Goal: Information Seeking & Learning: Check status

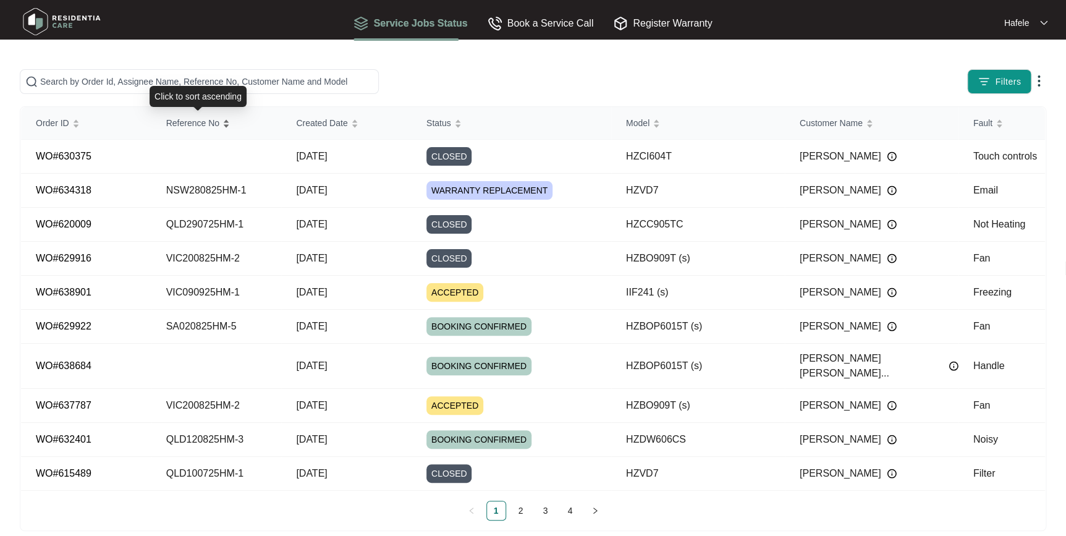
click at [204, 125] on span "Reference No" at bounding box center [192, 123] width 53 height 14
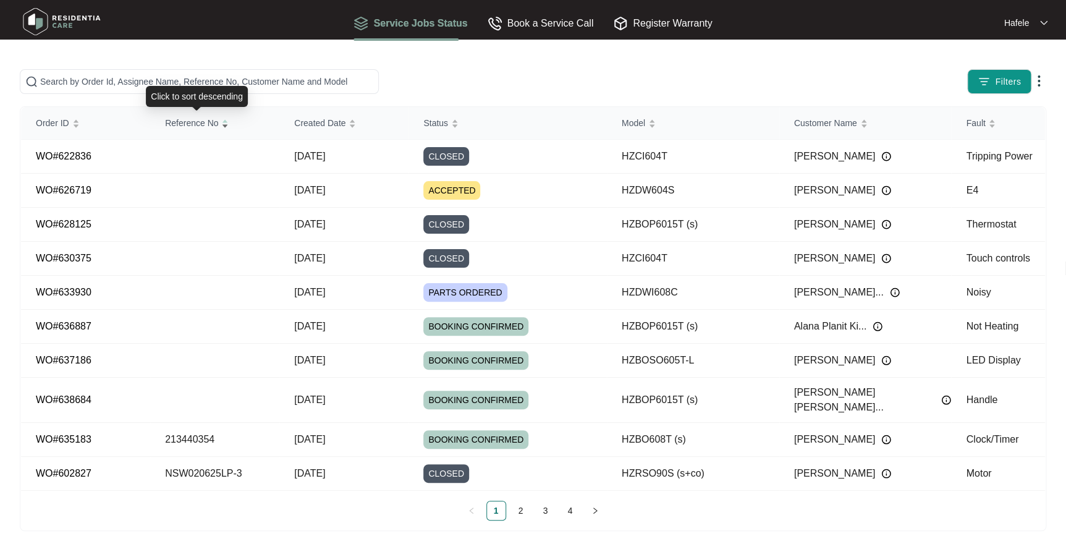
click at [205, 126] on span "Reference No" at bounding box center [191, 123] width 53 height 14
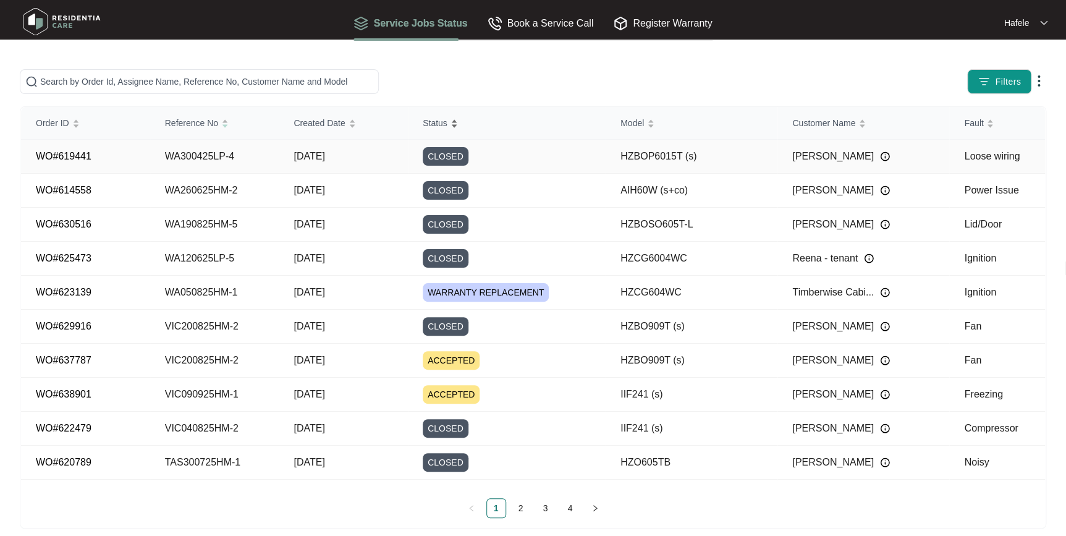
click at [442, 122] on span "Status" at bounding box center [435, 123] width 25 height 14
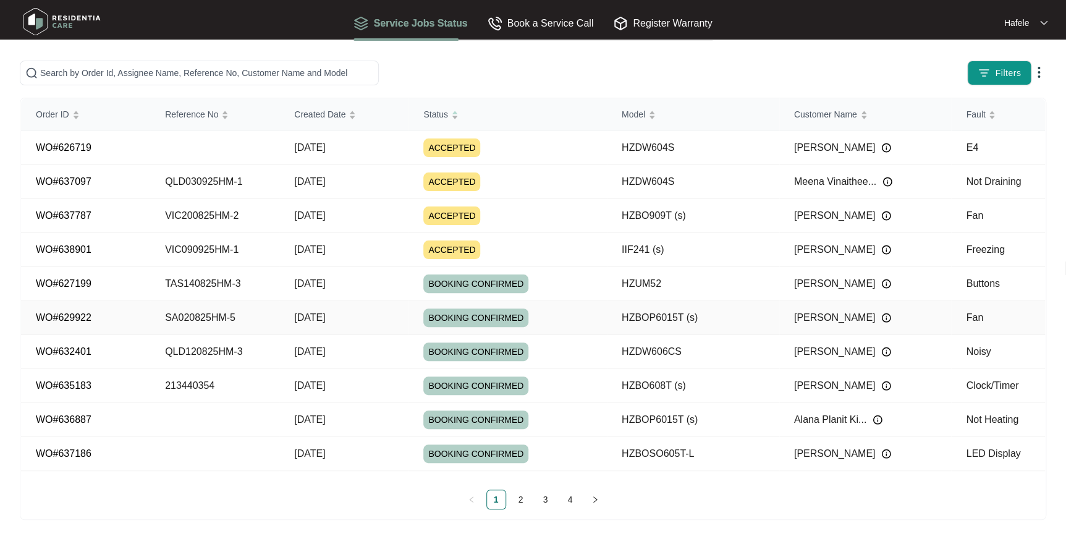
scroll to position [12, 0]
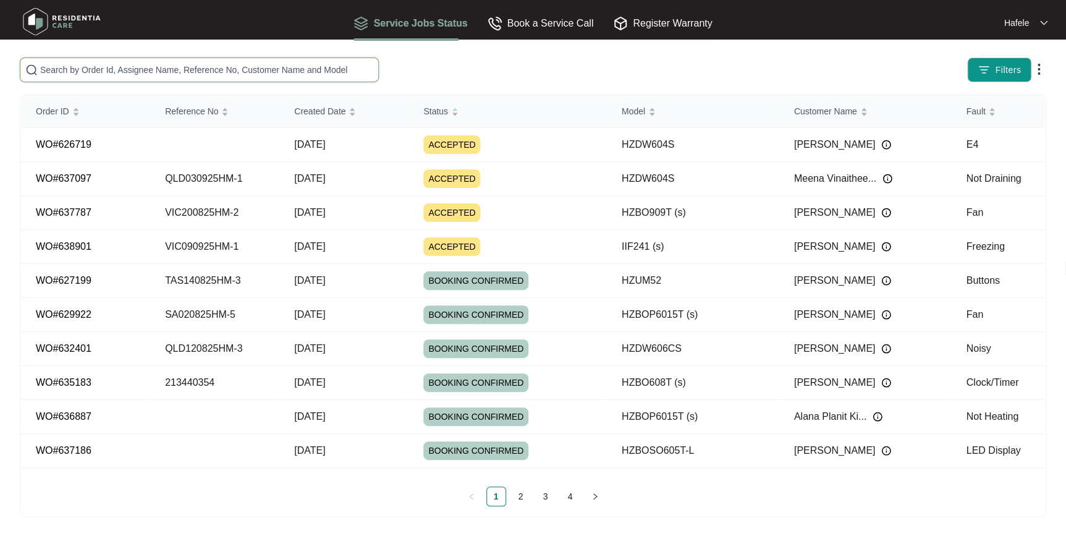
click at [161, 64] on input "text" at bounding box center [206, 70] width 333 height 14
paste input "[PERSON_NAME]"
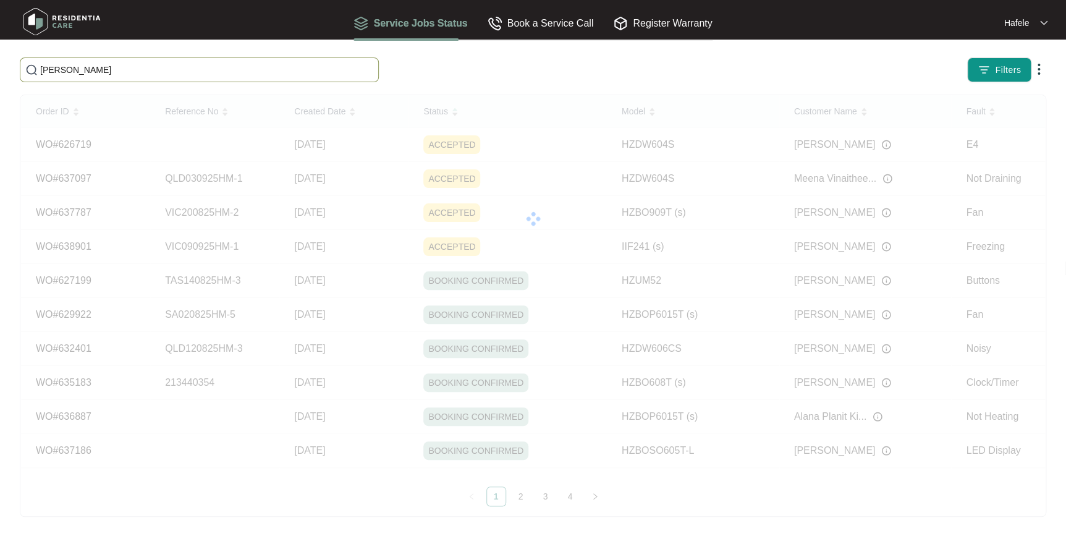
scroll to position [0, 0]
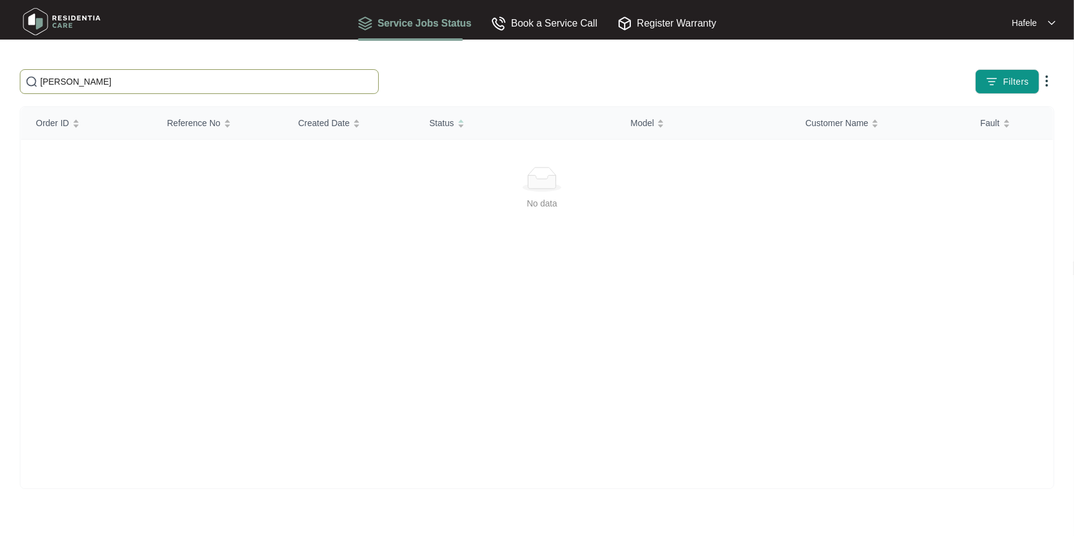
click at [200, 72] on span "[PERSON_NAME]" at bounding box center [199, 81] width 359 height 25
click at [204, 77] on input "[PERSON_NAME]" at bounding box center [206, 82] width 333 height 14
drag, startPoint x: 72, startPoint y: 83, endPoint x: -2, endPoint y: 83, distance: 74.8
click at [0, 83] on html "Service Jobs Status Book a Service Call Register Warranty Hafele [PERSON_NAME] …" at bounding box center [537, 268] width 1074 height 536
paste input "[PERSON_NAME]"
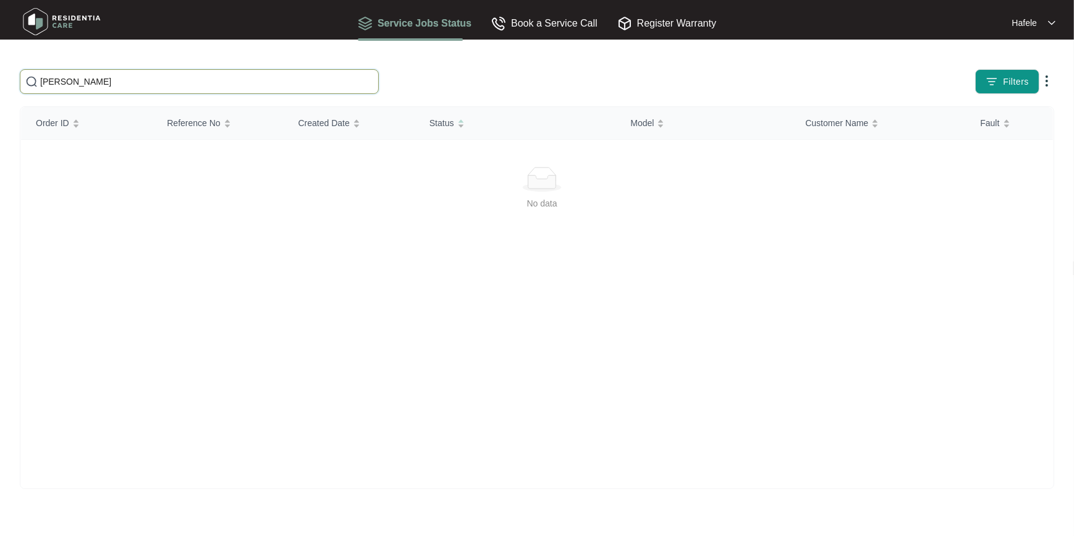
click at [122, 77] on input "[PERSON_NAME]" at bounding box center [206, 82] width 333 height 14
drag, startPoint x: 27, startPoint y: 73, endPoint x: 17, endPoint y: 72, distance: 10.6
click at [17, 72] on div "[PERSON_NAME]" at bounding box center [262, 81] width 495 height 25
paste input "[PERSON_NAME]"
click at [137, 77] on input "[PERSON_NAME]" at bounding box center [206, 82] width 333 height 14
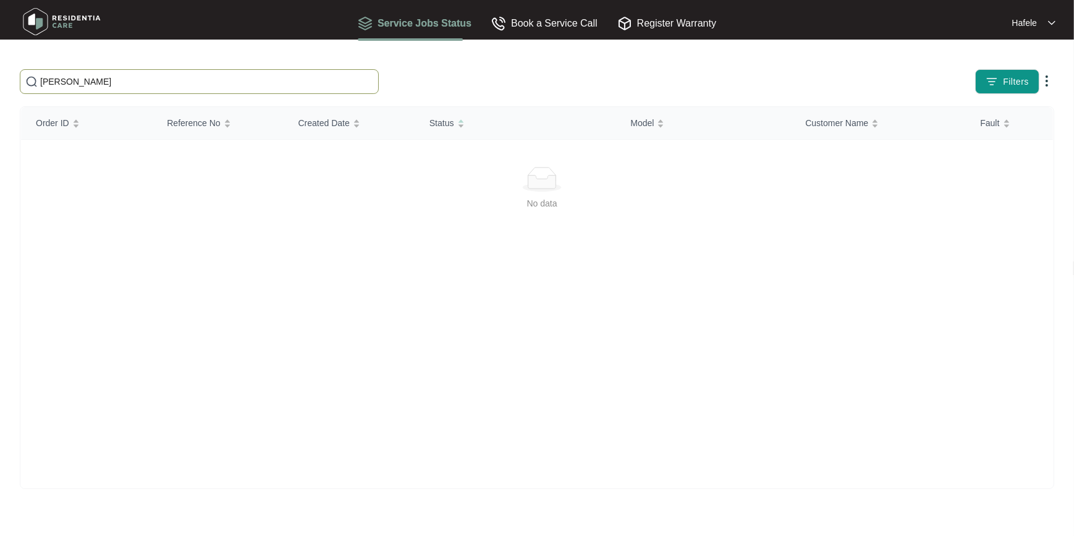
drag, startPoint x: 173, startPoint y: 86, endPoint x: 0, endPoint y: 71, distance: 173.7
click at [0, 71] on html "Service Jobs Status Book a Service Call Register Warranty Hafele [PERSON_NAME] …" at bounding box center [537, 268] width 1074 height 536
paste input "WA120625LP-5"
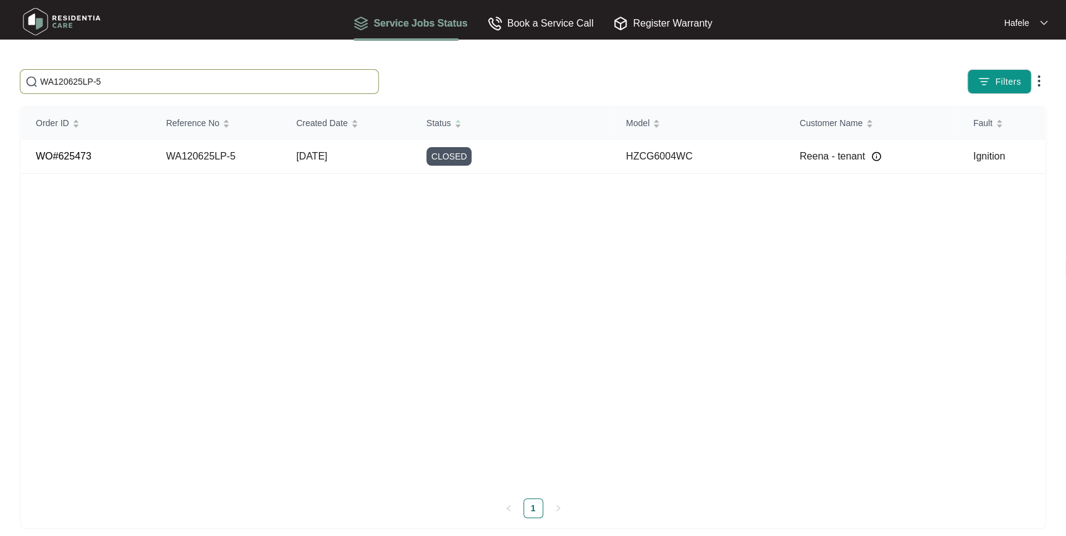
click at [93, 77] on input "WA120625LP-5" at bounding box center [206, 82] width 333 height 14
drag, startPoint x: 135, startPoint y: 80, endPoint x: 0, endPoint y: 74, distance: 135.5
click at [0, 74] on html "Service Jobs Status Book a Service Call Register Warranty Hafele WA120625LP-5 F…" at bounding box center [533, 274] width 1066 height 548
paste input "90625LP-2"
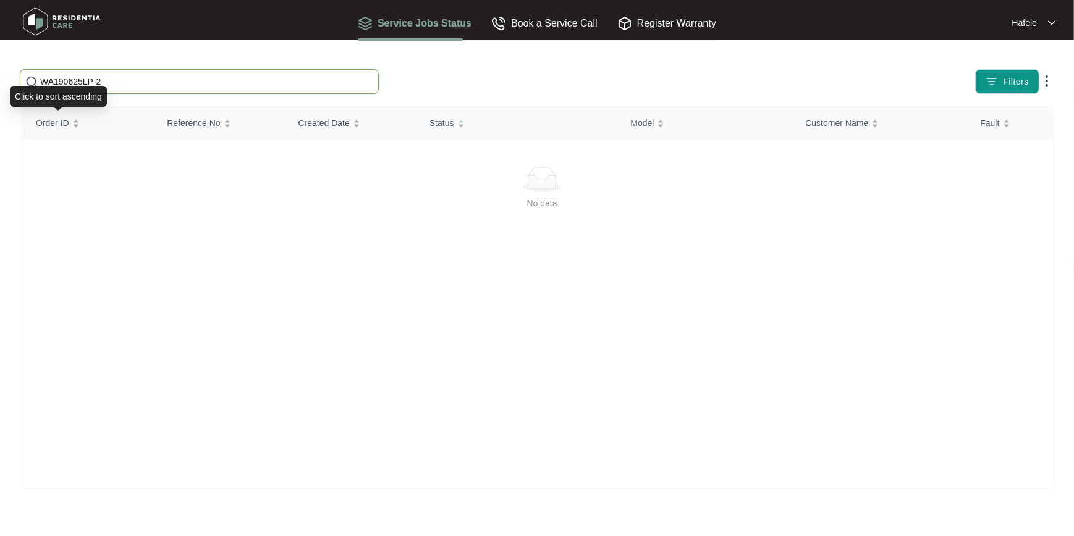
click at [168, 75] on input "WA190625LP-2" at bounding box center [206, 82] width 333 height 14
drag, startPoint x: 168, startPoint y: 74, endPoint x: 0, endPoint y: 71, distance: 167.6
click at [0, 72] on html "Service Jobs Status Book a Service Call Register Warranty Hafele WA190625LP-2 F…" at bounding box center [537, 268] width 1074 height 536
paste input "VIC190625LP-5"
drag, startPoint x: 239, startPoint y: 80, endPoint x: 278, endPoint y: 85, distance: 38.6
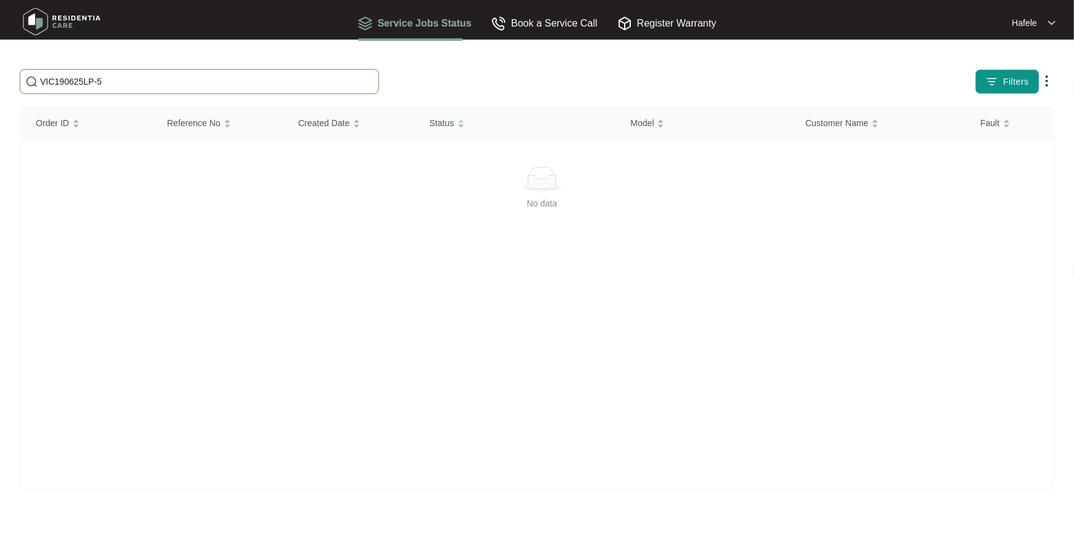
click at [239, 80] on input "VIC190625LP-5" at bounding box center [206, 82] width 333 height 14
click at [0, 77] on html "Service Jobs Status Book a Service Call Register Warranty Hafele VIC190625LP-5 …" at bounding box center [537, 268] width 1074 height 536
paste input "TAS200625LP-3"
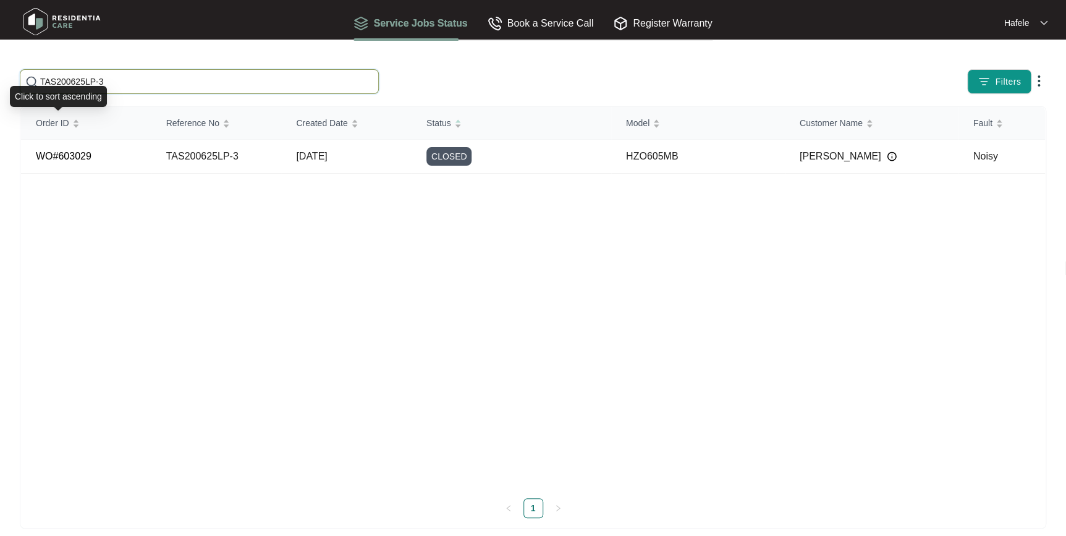
click at [185, 79] on input "TAS200625LP-3" at bounding box center [206, 82] width 333 height 14
drag, startPoint x: 178, startPoint y: 77, endPoint x: -2, endPoint y: 67, distance: 180.8
click at [0, 67] on html "Service Jobs Status Book a Service Call Register Warranty Hafele TAS200625LP-3 …" at bounding box center [533, 274] width 1066 height 548
paste input "WA230625HM"
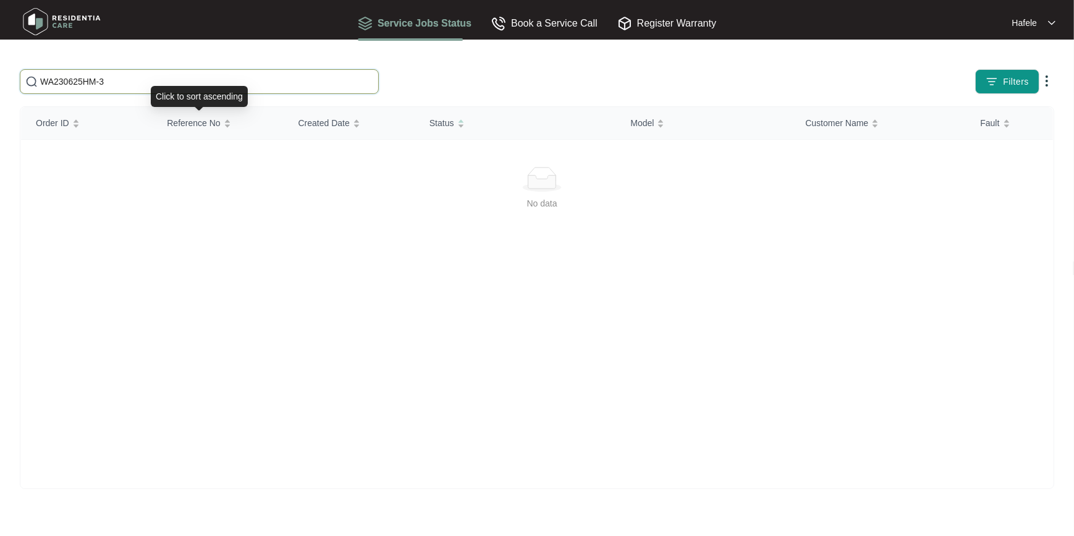
click at [176, 80] on input "WA230625HM-3" at bounding box center [206, 82] width 333 height 14
click at [0, 76] on html "Service Jobs Status Book a Service Call Register Warranty Hafele WA230625HM-3 F…" at bounding box center [537, 268] width 1074 height 536
paste input "60625HM-2"
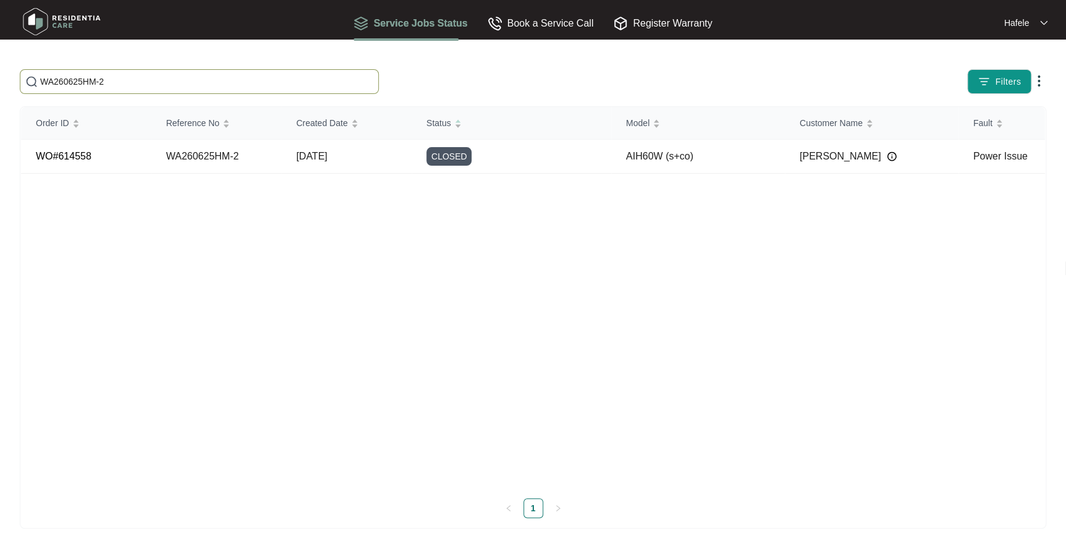
click at [182, 70] on span "WA260625HM-2" at bounding box center [199, 81] width 359 height 25
drag, startPoint x: 185, startPoint y: 80, endPoint x: -2, endPoint y: 79, distance: 187.3
click at [0, 79] on html "Service Jobs Status Book a Service Call Register Warranty Hafele WA260625HM-2 F…" at bounding box center [533, 274] width 1066 height 548
paste input "VIC300625HM-3"
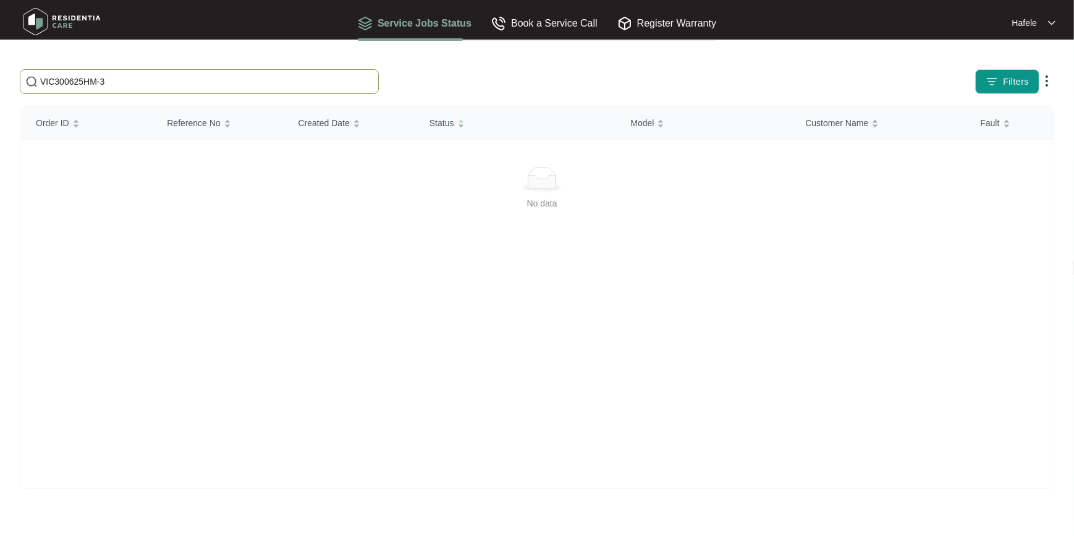
drag, startPoint x: 221, startPoint y: 80, endPoint x: 242, endPoint y: 81, distance: 20.4
click at [221, 80] on input "VIC300625HM-3" at bounding box center [206, 82] width 333 height 14
drag, startPoint x: 242, startPoint y: 81, endPoint x: -2, endPoint y: 80, distance: 244.2
click at [0, 80] on html "Service Jobs Status Book a Service Call Register Warranty Hafele VIC300625HM-3 …" at bounding box center [537, 268] width 1074 height 536
paste input "WA300625HM-4"
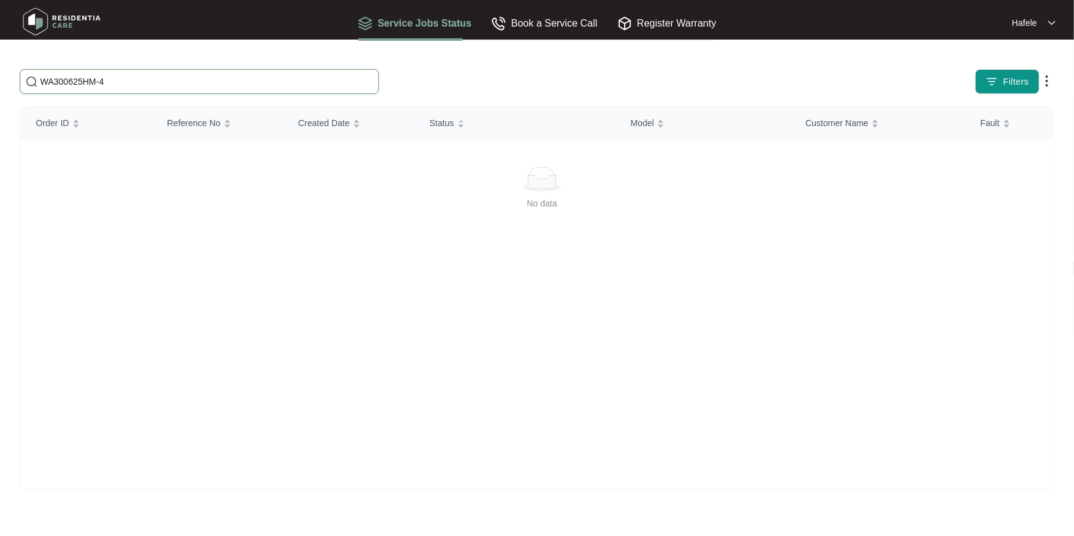
click at [223, 77] on input "WA300625HM-4" at bounding box center [206, 82] width 333 height 14
drag, startPoint x: 223, startPoint y: 77, endPoint x: 0, endPoint y: 75, distance: 222.6
click at [0, 76] on html "Service Jobs Status Book a Service Call Register Warranty Hafele WA300625HM-4 F…" at bounding box center [537, 268] width 1074 height 536
paste input "NSW010725LP-1"
drag, startPoint x: 240, startPoint y: 86, endPoint x: 260, endPoint y: 85, distance: 19.8
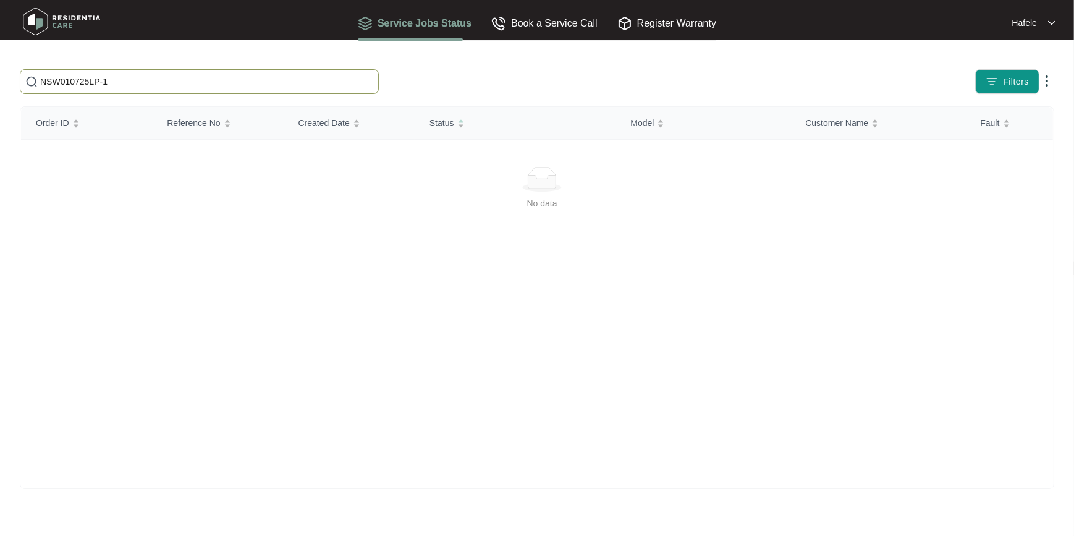
click at [240, 86] on input "NSW010725LP-1" at bounding box center [206, 82] width 333 height 14
drag, startPoint x: 260, startPoint y: 85, endPoint x: -2, endPoint y: 70, distance: 262.5
click at [0, 70] on html "Service Jobs Status Book a Service Call Register Warranty [GEOGRAPHIC_DATA] [GE…" at bounding box center [537, 268] width 1074 height 536
paste input "QLD040757"
click at [138, 100] on div "QLD040757LP-1 Filters Order ID Reference No Created Date Status Model Customer …" at bounding box center [537, 279] width 1035 height 420
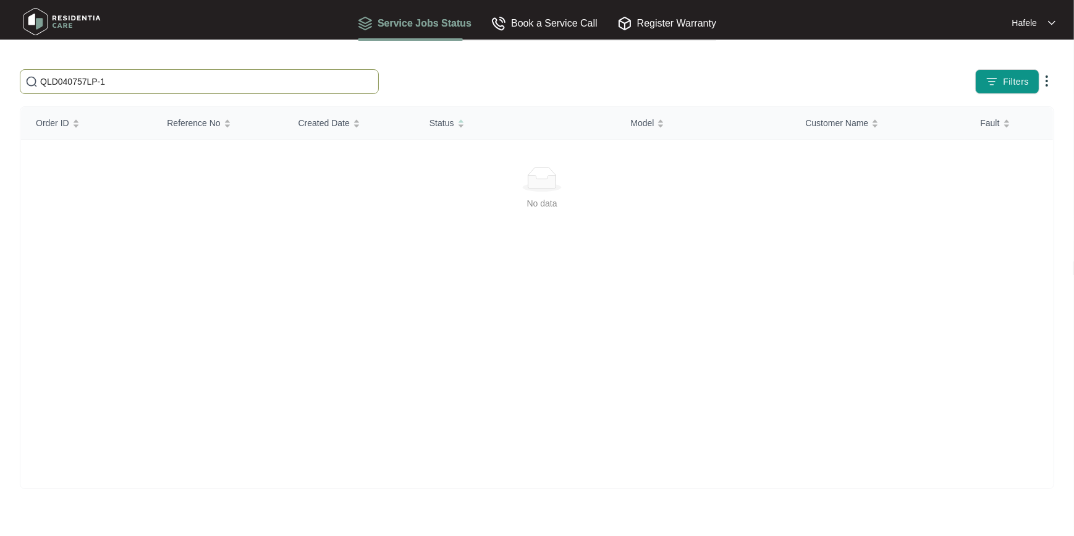
click at [144, 89] on span "QLD040757LP-1" at bounding box center [199, 81] width 359 height 25
drag, startPoint x: 14, startPoint y: 82, endPoint x: -2, endPoint y: 81, distance: 16.7
click at [0, 81] on html "Service Jobs Status Book a Service Call Register Warranty Hafele QLD040757LP-1 …" at bounding box center [537, 268] width 1074 height 536
click at [0, 83] on html "Service Jobs Status Book a Service Call Register Warranty Hafele QLD040757LP-1 …" at bounding box center [537, 268] width 1074 height 536
paste input "25HM-2"
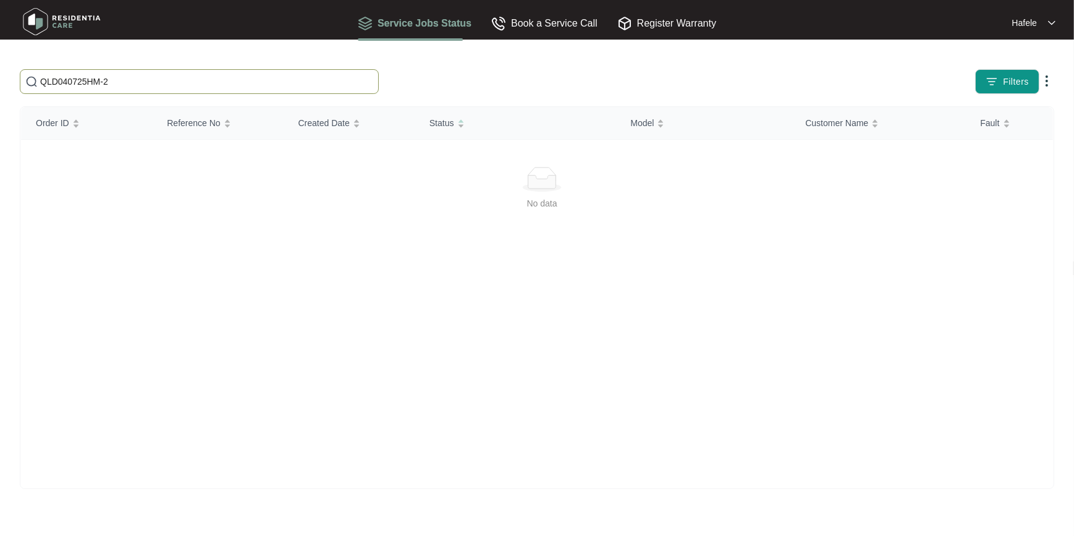
click at [0, 70] on html "Service Jobs Status Book a Service Call Register Warranty Hafele QLD040725HM-2 …" at bounding box center [537, 268] width 1074 height 536
paste input "SA070725HM-3"
drag, startPoint x: 179, startPoint y: 82, endPoint x: 172, endPoint y: 82, distance: 7.4
click at [179, 82] on input "SA070725HM-3" at bounding box center [206, 82] width 333 height 14
drag, startPoint x: 172, startPoint y: 82, endPoint x: 0, endPoint y: 69, distance: 172.3
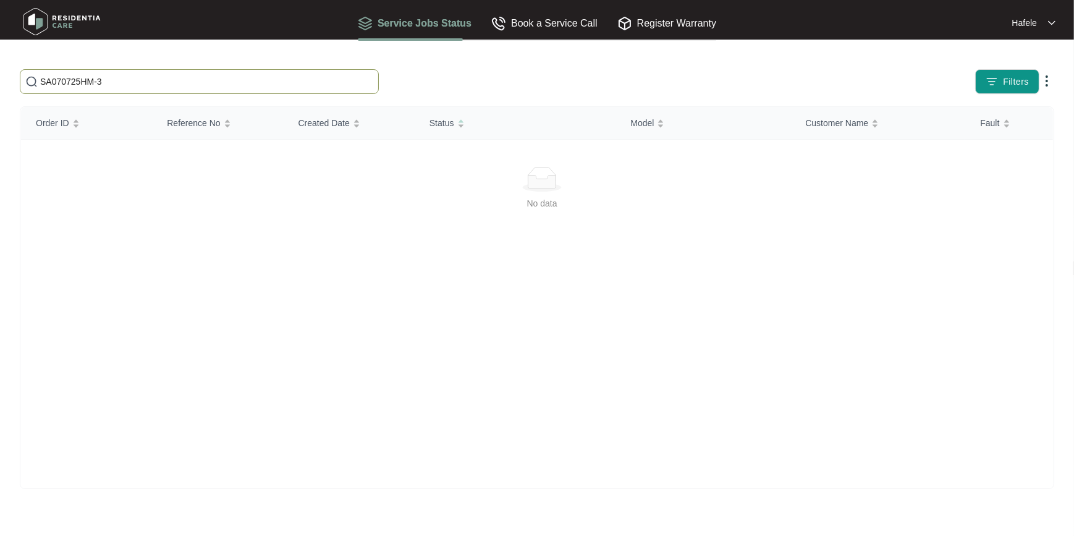
click at [0, 71] on html "Service Jobs Status Book a Service Call Register Warranty Hafele SA070725HM-3 F…" at bounding box center [537, 268] width 1074 height 536
paste input "[PERSON_NAME]"
type input "[PERSON_NAME]"
drag, startPoint x: 117, startPoint y: 82, endPoint x: 0, endPoint y: 67, distance: 118.3
click at [0, 70] on html "Service Jobs Status Book a Service Call Register Warranty Hafele [PERSON_NAME] …" at bounding box center [537, 268] width 1074 height 536
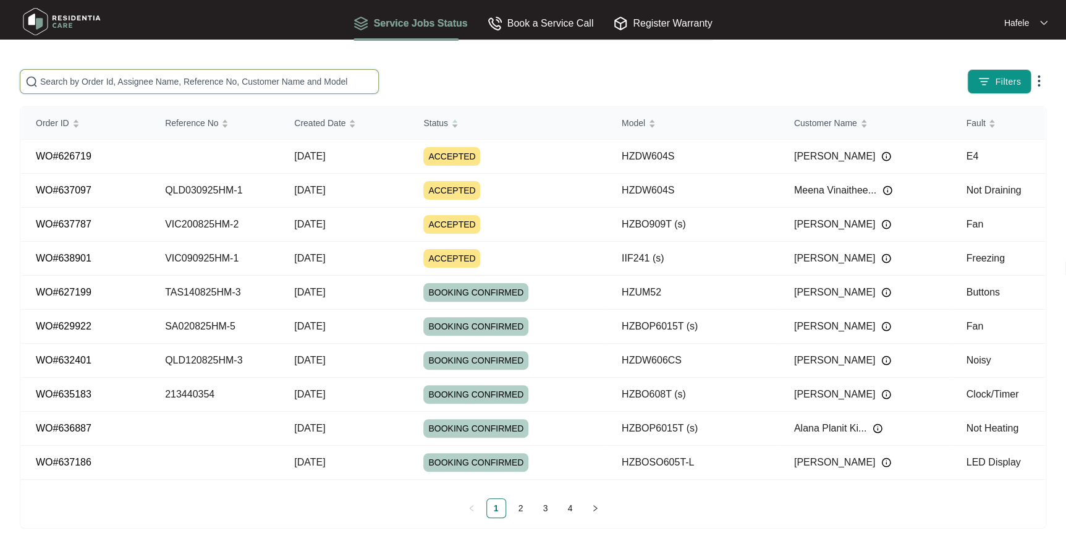
click at [137, 84] on input "text" at bounding box center [206, 82] width 333 height 14
paste input "SA070725HM-4"
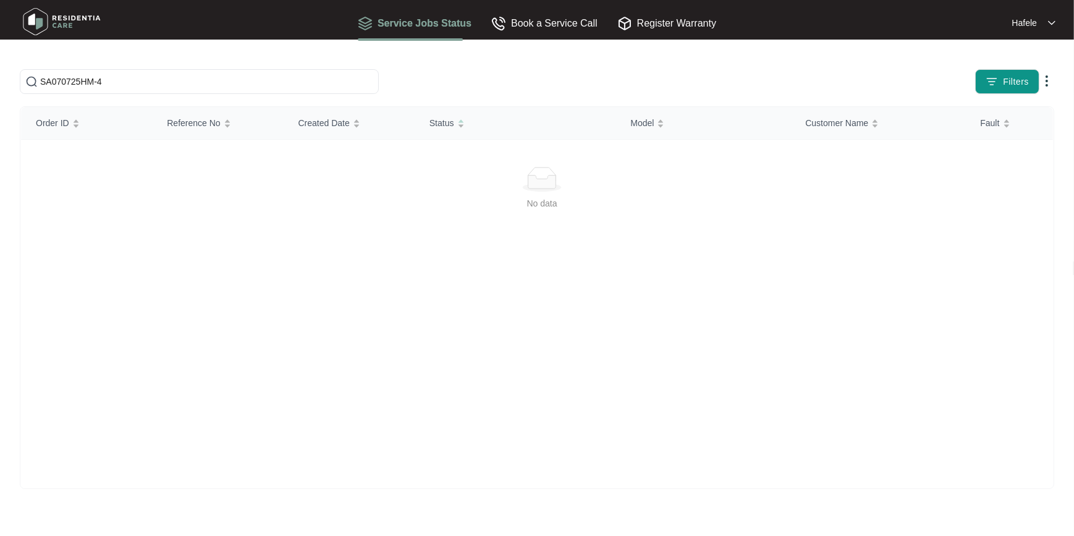
click at [323, 67] on main "SA070725HM-4 Filters Order ID Reference No Created Date Status Model Customer N…" at bounding box center [537, 268] width 1074 height 536
drag, startPoint x: 295, startPoint y: 74, endPoint x: 224, endPoint y: 75, distance: 70.5
click at [227, 74] on span "SA070725HM-4" at bounding box center [199, 81] width 359 height 25
drag, startPoint x: 231, startPoint y: 84, endPoint x: 0, endPoint y: 105, distance: 232.2
click at [0, 104] on html "Service Jobs Status Book a Service Call Register Warranty Hafele SA070725HM-4 F…" at bounding box center [537, 268] width 1074 height 536
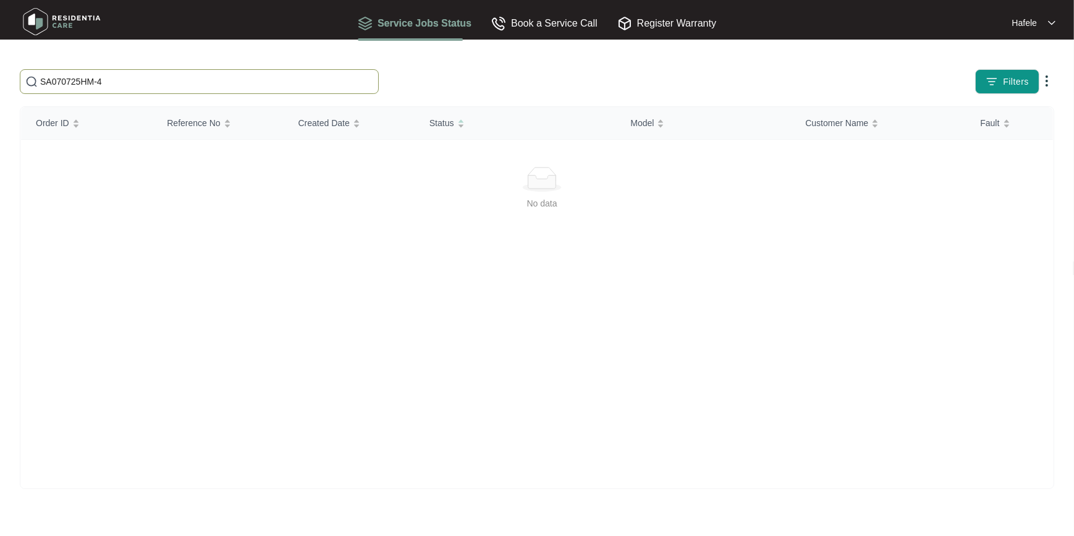
paste input "QLD070725HM-6"
drag, startPoint x: 214, startPoint y: 83, endPoint x: 0, endPoint y: 97, distance: 214.4
click at [0, 96] on html "Service Jobs Status Book a Service Call Register Warranty Hafele QLD070725HM-6 …" at bounding box center [537, 268] width 1074 height 536
paste input "NSW080725HM-2"
drag, startPoint x: 265, startPoint y: 92, endPoint x: 260, endPoint y: 87, distance: 7.4
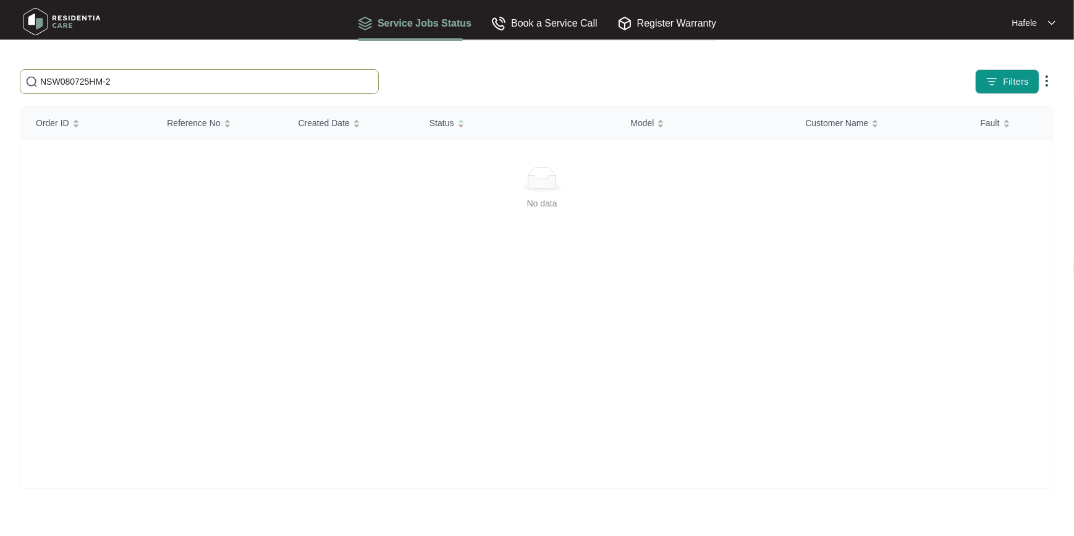
click at [264, 92] on span "NSW080725HM-2" at bounding box center [199, 81] width 359 height 25
drag, startPoint x: 260, startPoint y: 87, endPoint x: -2, endPoint y: 87, distance: 262.1
click at [0, 87] on html "Service Jobs Status Book a Service Call Register Warranty [GEOGRAPHIC_DATA] NSW…" at bounding box center [537, 268] width 1074 height 536
paste input "VIC090725LP-1"
drag, startPoint x: 232, startPoint y: 75, endPoint x: 0, endPoint y: 77, distance: 231.8
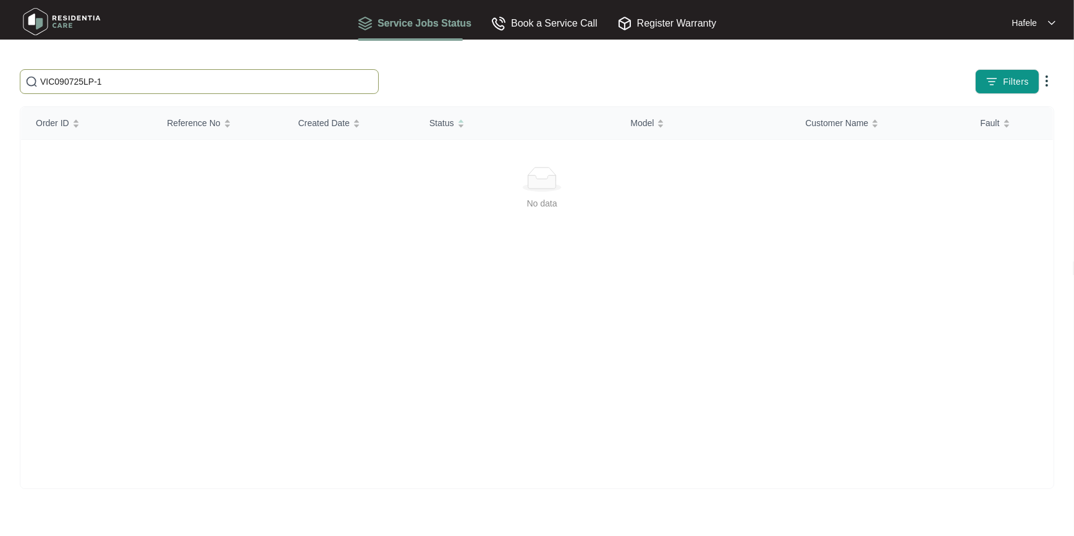
click at [0, 77] on html "Service Jobs Status Book a Service Call Register Warranty Hafele VIC090725LP-1 …" at bounding box center [537, 268] width 1074 height 536
paste input "QLD100725HM"
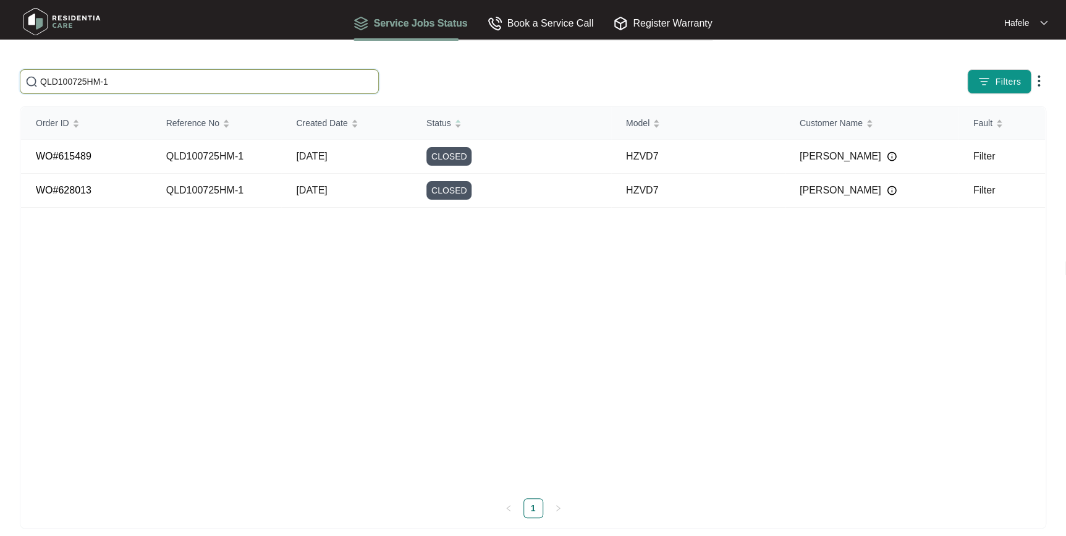
click at [216, 85] on input "QLD100725HM-1" at bounding box center [206, 82] width 333 height 14
drag, startPoint x: 229, startPoint y: 85, endPoint x: 0, endPoint y: 77, distance: 228.9
click at [0, 77] on html "Service Jobs Status Book a Service Call Register Warranty Hafele QLD100725HM-1 …" at bounding box center [533, 274] width 1066 height 548
paste input "TAS100725HM-2"
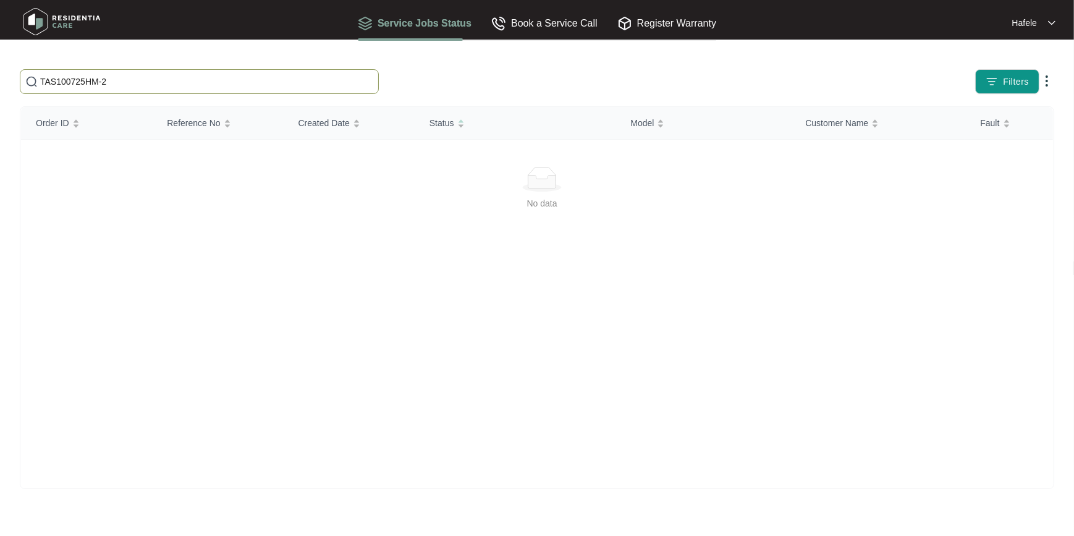
drag, startPoint x: 145, startPoint y: 79, endPoint x: -2, endPoint y: 82, distance: 147.8
click at [0, 82] on html "Service Jobs Status Book a Service Call Register Warranty Hafele TAS100725HM-2 …" at bounding box center [537, 268] width 1074 height 536
paste input "SA110725LP-1"
click at [158, 93] on span "SA110725LP-1" at bounding box center [199, 81] width 359 height 25
drag, startPoint x: 14, startPoint y: 84, endPoint x: 0, endPoint y: 85, distance: 14.2
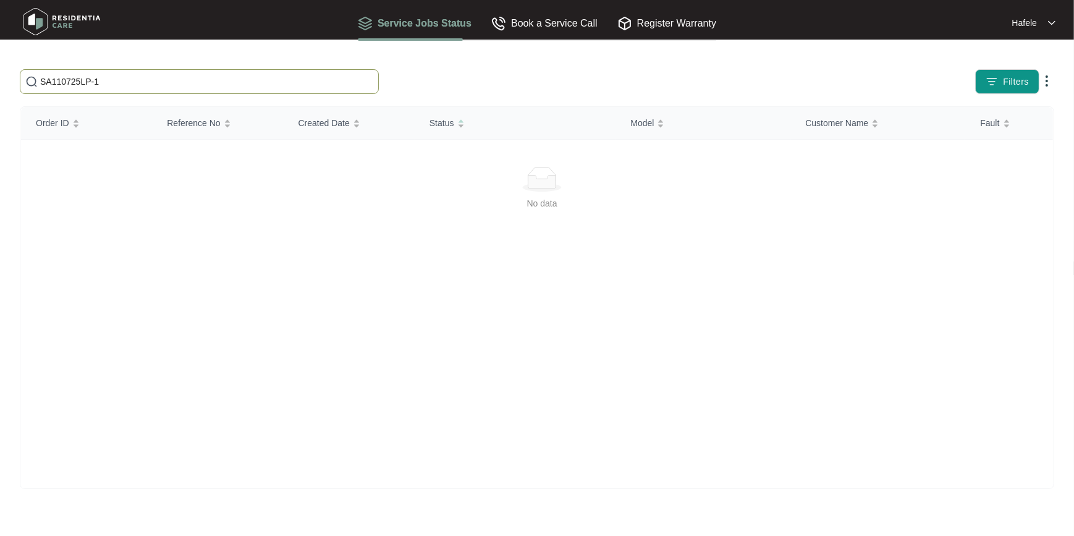
click at [0, 84] on html "Service Jobs Status Book a Service Call Register Warranty Hafele SA110725LP-1 F…" at bounding box center [537, 268] width 1074 height 536
paste input "[PERSON_NAME]"
drag, startPoint x: 230, startPoint y: 80, endPoint x: 0, endPoint y: 77, distance: 230.0
click at [0, 76] on html "Service Jobs Status Book a Service Call Register Warranty Hafele Keshabi [PERSO…" at bounding box center [537, 268] width 1074 height 536
paste input "NSW230725HM-1"
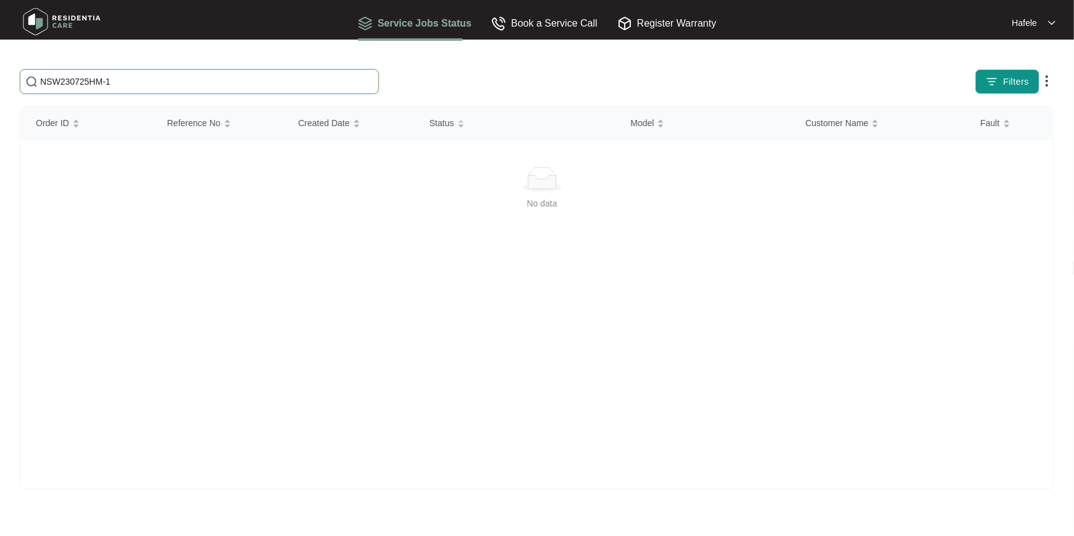
click at [144, 79] on input "NSW230725HM-1" at bounding box center [206, 82] width 333 height 14
drag, startPoint x: 144, startPoint y: 79, endPoint x: -2, endPoint y: 79, distance: 146.5
click at [0, 79] on html "Service Jobs Status Book a Service Call Register Warranty [GEOGRAPHIC_DATA] NSW…" at bounding box center [537, 268] width 1074 height 536
paste input "[PERSON_NAME]"
click at [161, 85] on input "[PERSON_NAME]" at bounding box center [206, 82] width 333 height 14
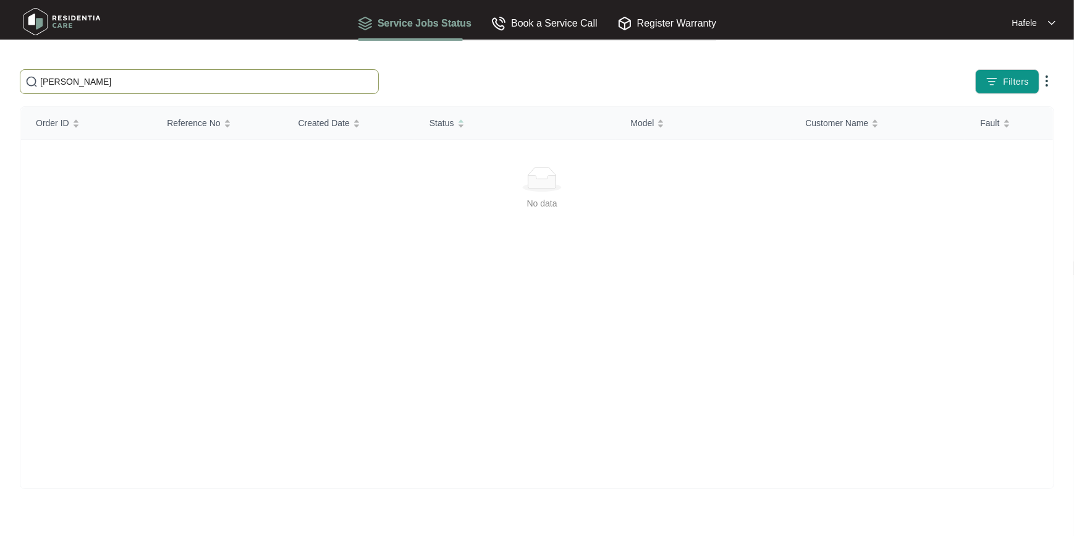
drag, startPoint x: 129, startPoint y: 85, endPoint x: 0, endPoint y: 84, distance: 129.2
click at [0, 84] on html "Service Jobs Status Book a Service Call Register Warranty [PERSON_NAME] Filters…" at bounding box center [537, 268] width 1074 height 536
paste input "QLD290725HM-1"
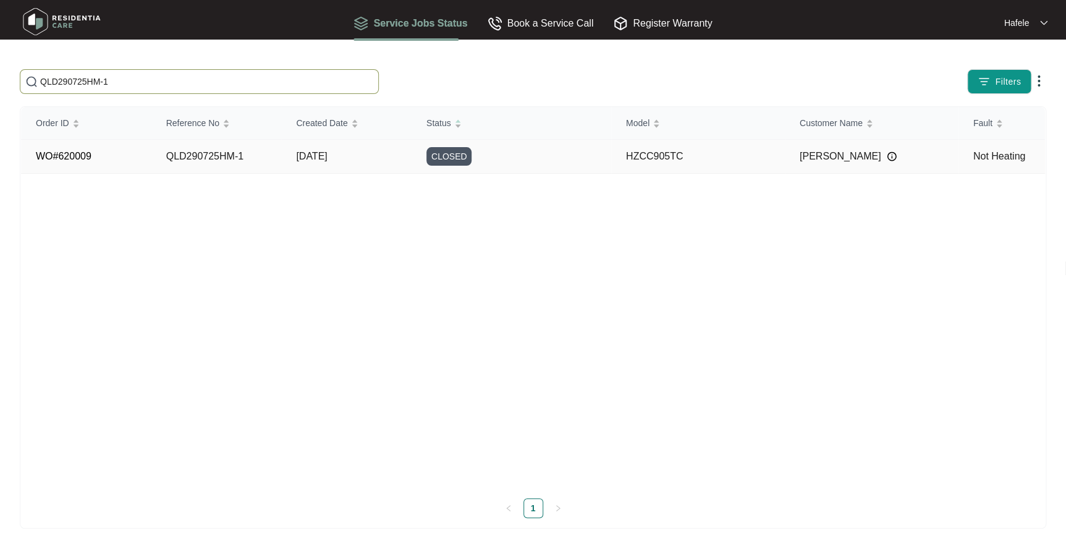
type input "QLD290725HM-1"
click at [218, 162] on td "QLD290725HM-1" at bounding box center [216, 157] width 130 height 34
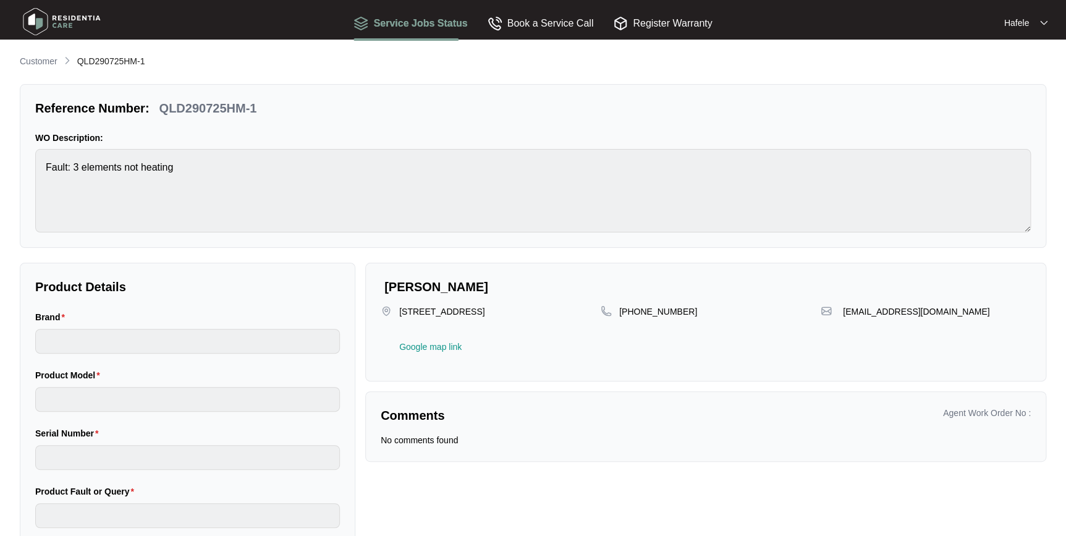
type input "häfele"
type input "HZCC905TC"
type input "Not Heating"
click at [38, 58] on p "Customer" at bounding box center [39, 61] width 38 height 12
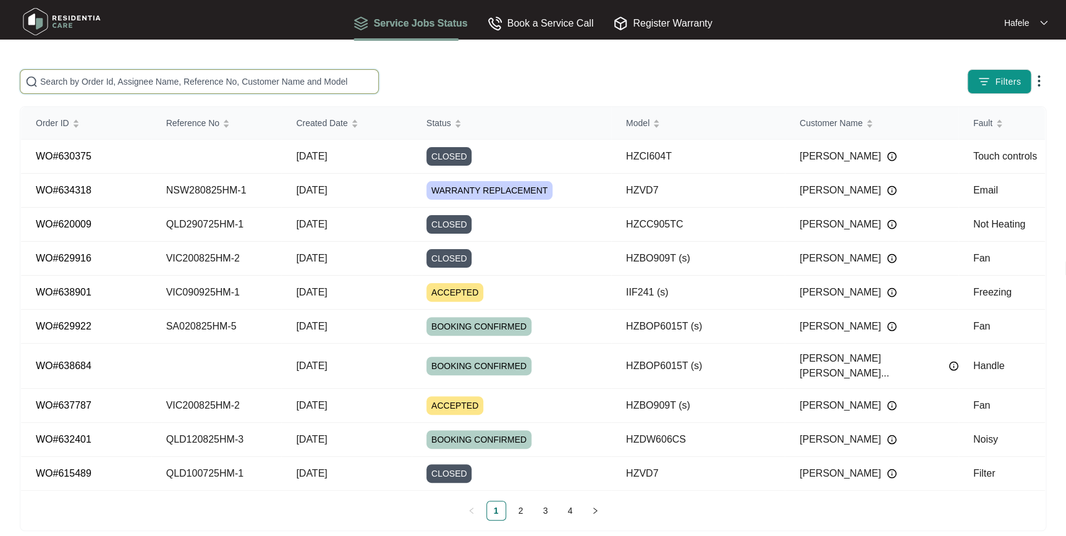
click at [161, 81] on input "text" at bounding box center [206, 82] width 333 height 14
paste input "QLD290725HM-1"
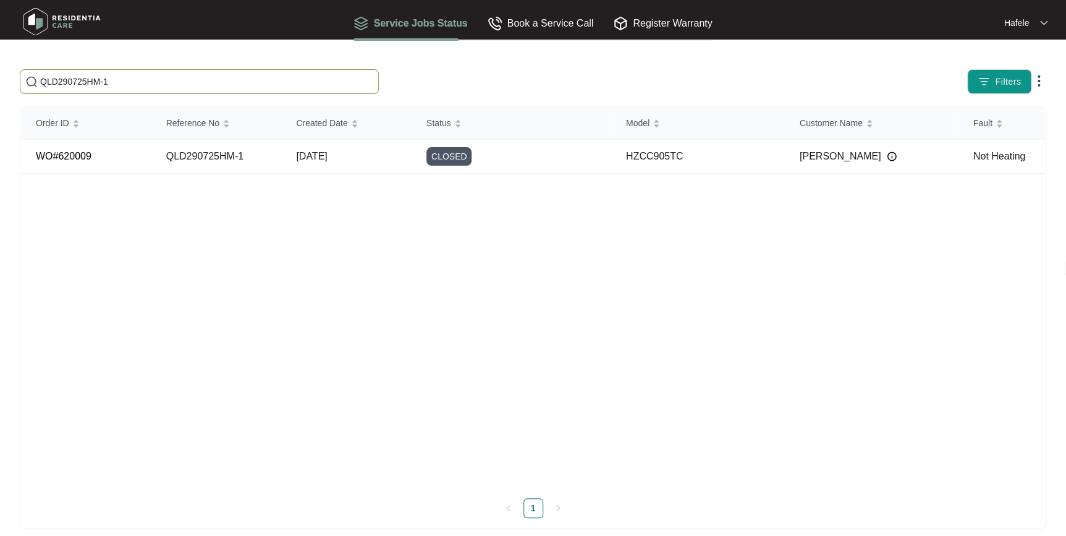
click at [197, 91] on span "QLD290725HM-1" at bounding box center [199, 81] width 359 height 25
drag, startPoint x: 161, startPoint y: 82, endPoint x: 0, endPoint y: 82, distance: 161.3
click at [0, 81] on html "Service Jobs Status Book a Service Call Register Warranty Hafele QLD290725HM-1 …" at bounding box center [533, 274] width 1066 height 548
paste input "TAS30"
click at [0, 80] on html "Service Jobs Status Book a Service Call Register Warranty Hafele TAS300725HM-1 …" at bounding box center [533, 274] width 1066 height 548
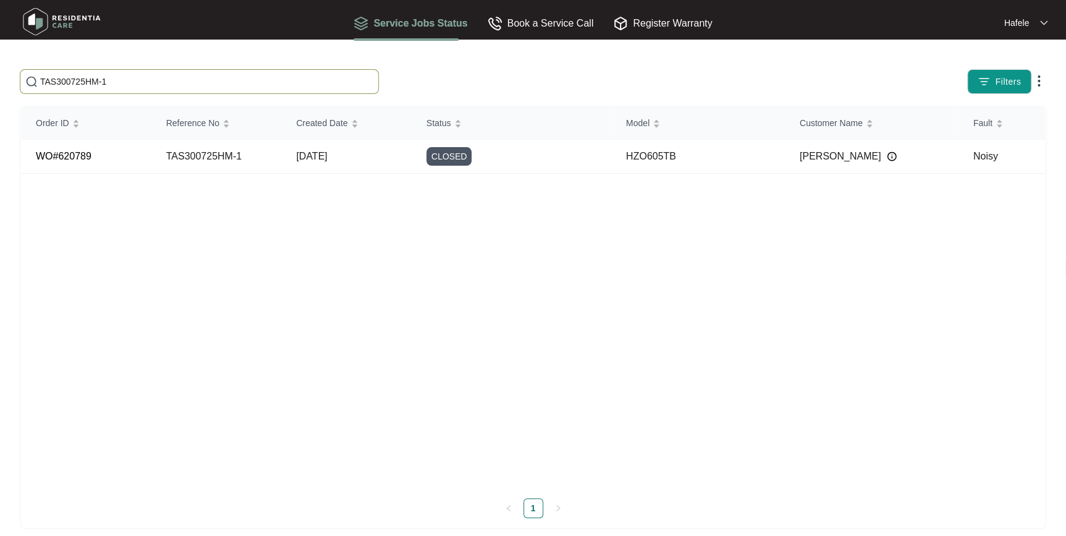
paste input "NSW300725HM-2"
drag, startPoint x: 191, startPoint y: 88, endPoint x: 0, endPoint y: 82, distance: 191.1
click at [0, 82] on html "Service Jobs Status Book a Service Call Register Warranty [GEOGRAPHIC_DATA] NSW…" at bounding box center [533, 274] width 1066 height 548
paste input "VIC0408"
click at [159, 83] on input "VIC040825HM-2" at bounding box center [206, 82] width 333 height 14
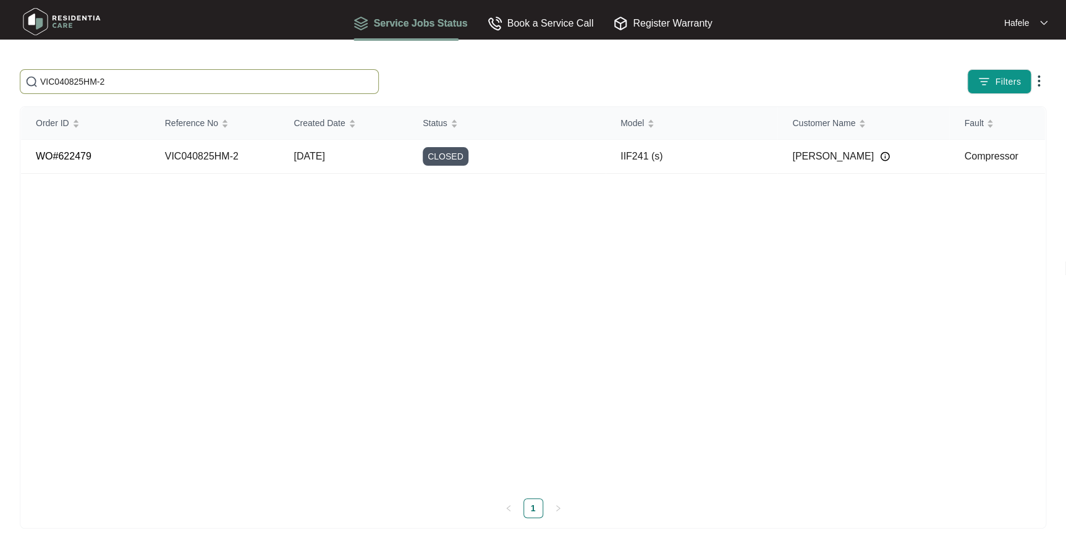
click at [0, 83] on html "Service Jobs Status Book a Service Call Register Warranty Hafele VIC040825HM-2 …" at bounding box center [533, 274] width 1066 height 548
paste input "WA050825HM-1"
type input "WA050825HM-1"
click at [365, 158] on td "[DATE]" at bounding box center [346, 157] width 130 height 34
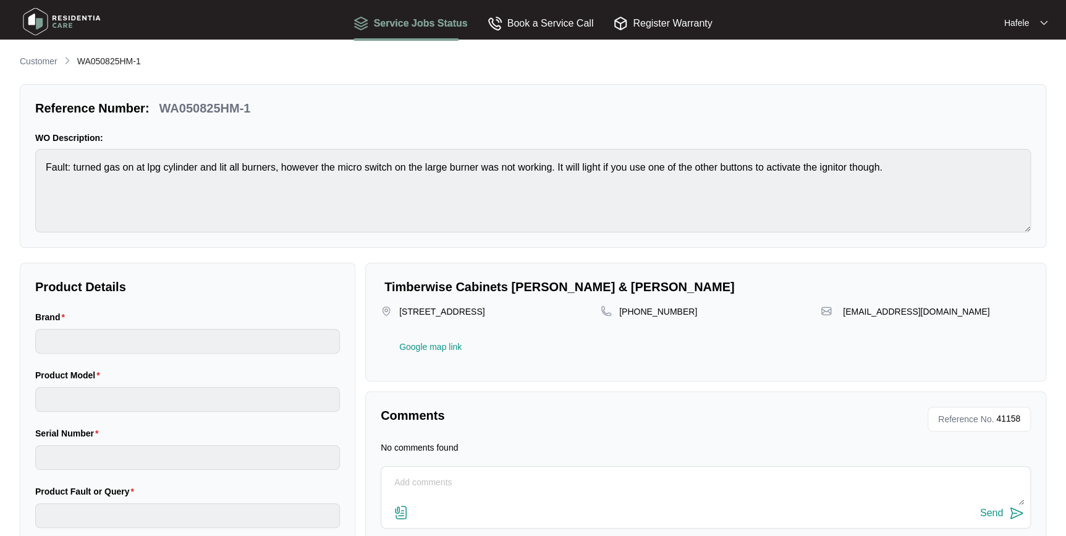
type input "häfele"
type input "HZCG604WC"
type input "Ignition"
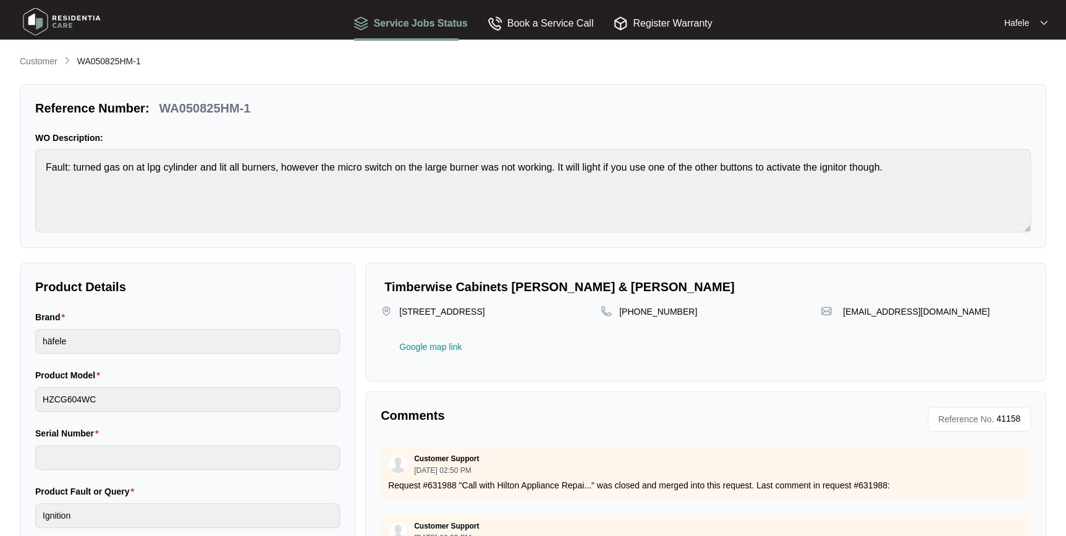
click at [11, 55] on main "Customer WA050825HM-1 Reference Number: WA050825HM-1 WO Description: Fault: tur…" at bounding box center [533, 340] width 1066 height 680
click at [36, 64] on p "Customer" at bounding box center [39, 61] width 38 height 12
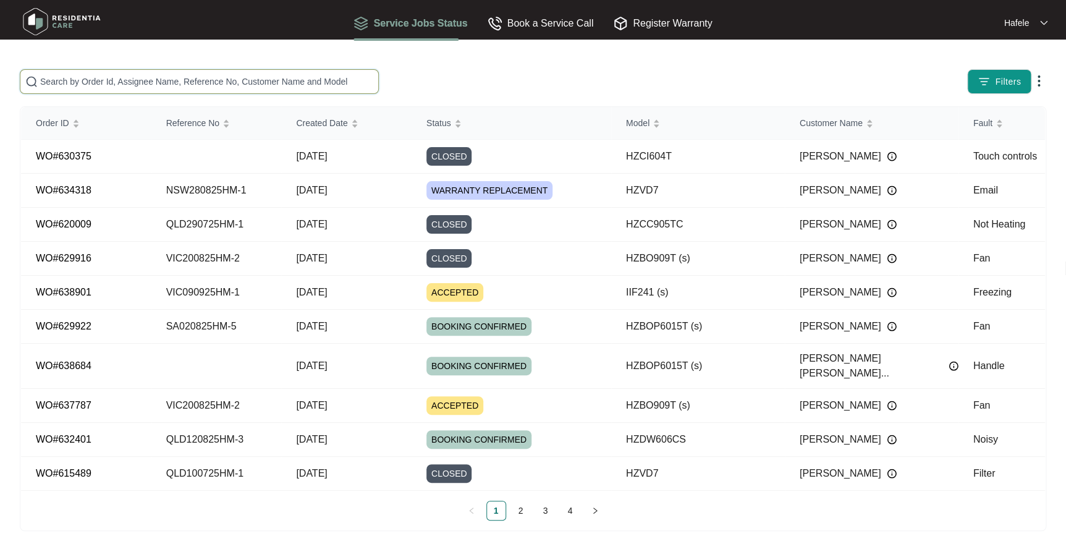
click at [161, 82] on input "text" at bounding box center [206, 82] width 333 height 14
paste input "QLD080825HM-2"
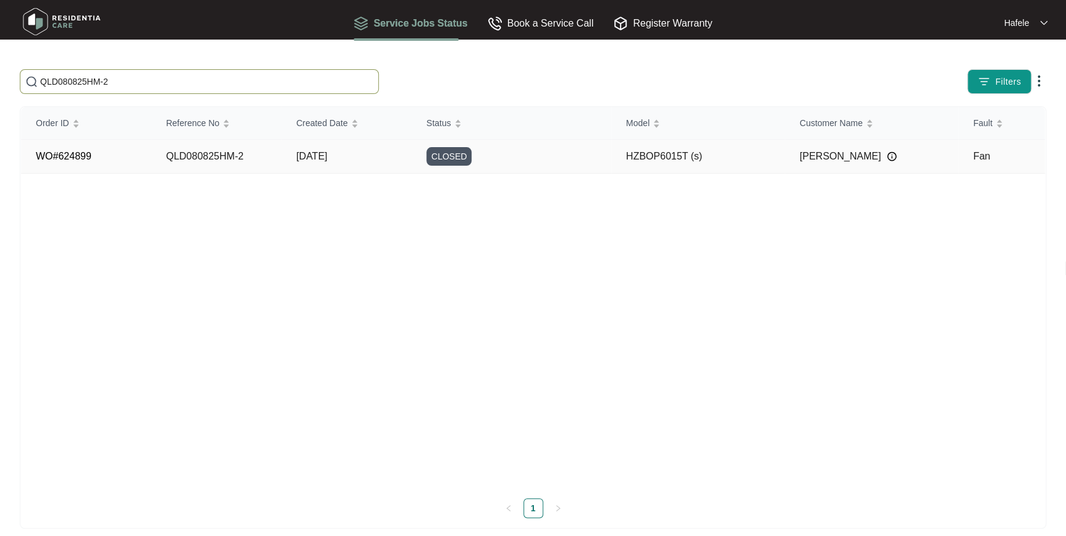
type input "QLD080825HM-2"
click at [750, 163] on td "HZBOP6015T (s)" at bounding box center [698, 157] width 174 height 34
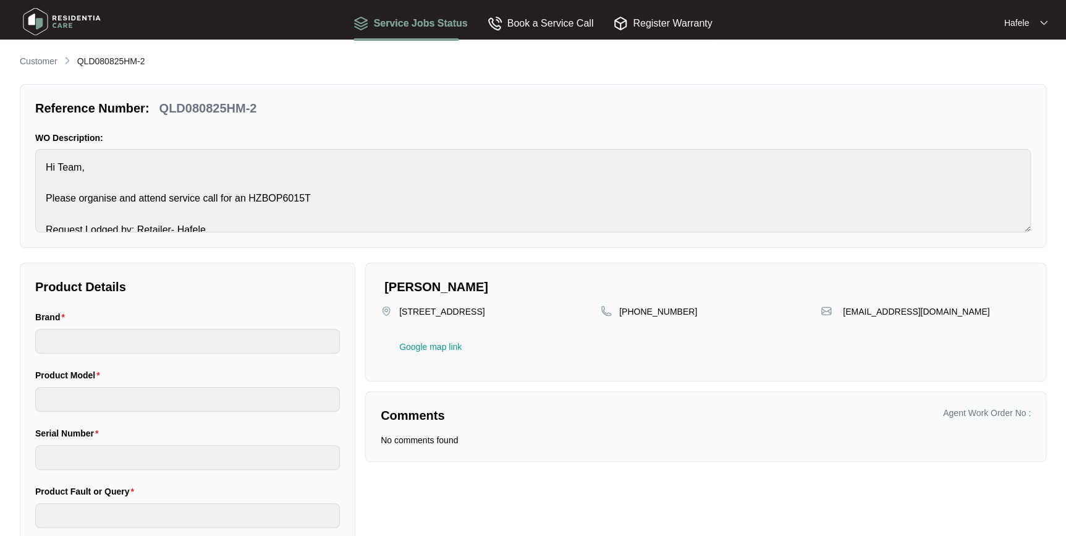
type input "häfele"
type input "HZBOP6015T (s)"
type input "Fan"
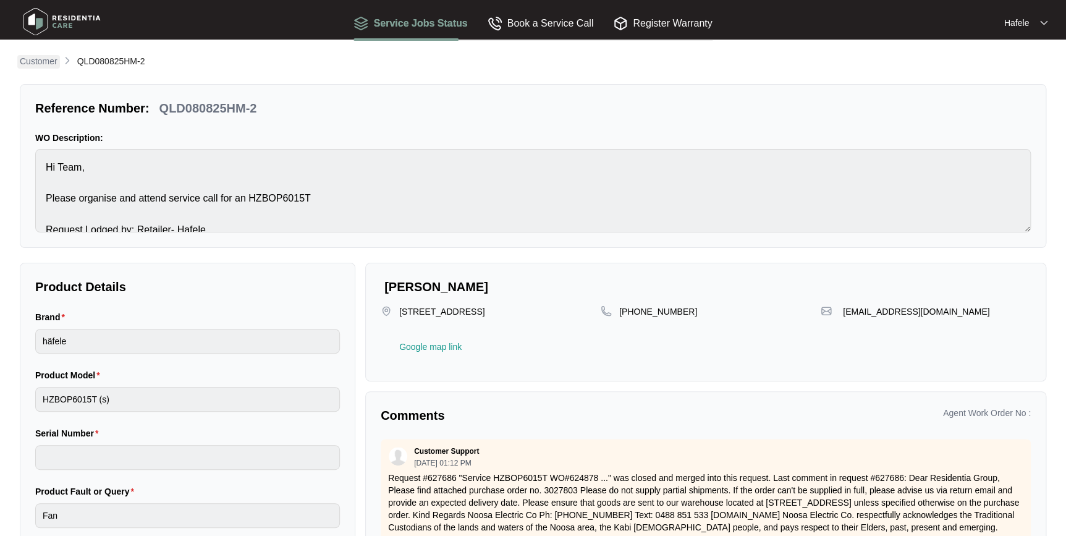
click at [36, 64] on p "Customer" at bounding box center [39, 61] width 38 height 12
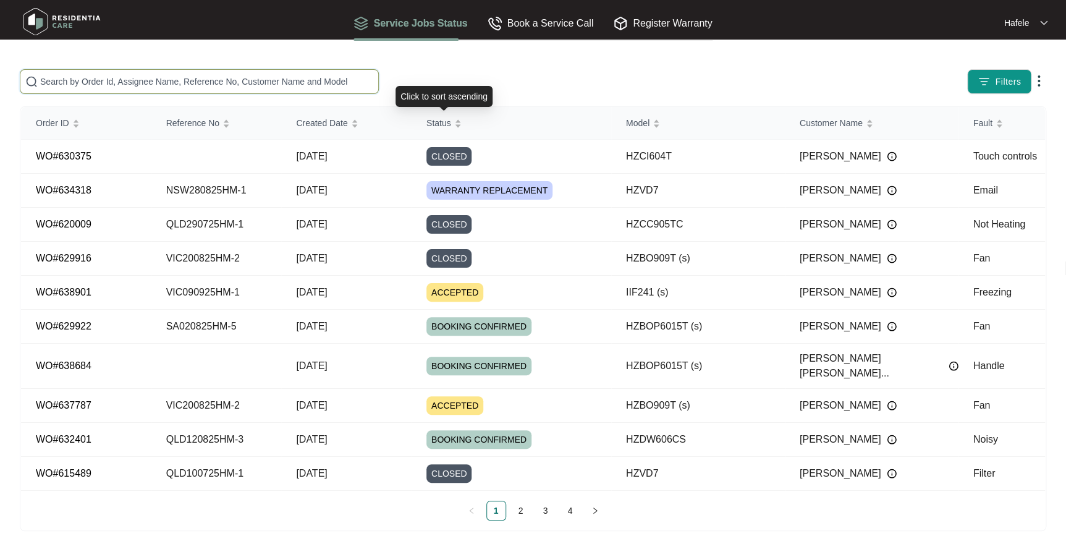
click at [256, 80] on input "text" at bounding box center [206, 82] width 333 height 14
paste input "QLD120825HM-3"
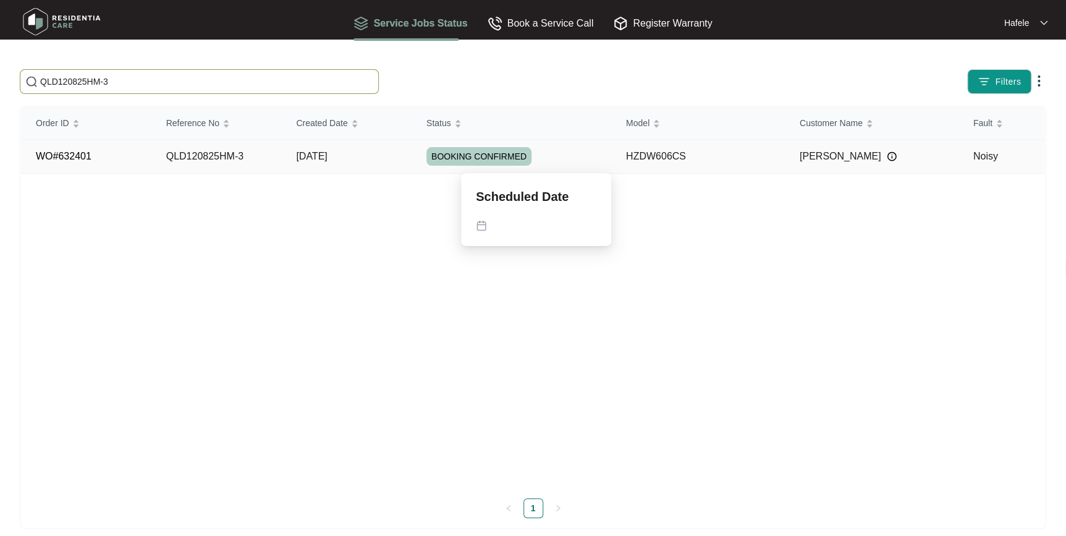
type input "QLD120825HM-3"
click at [576, 153] on div "BOOKING CONFIRMED" at bounding box center [519, 156] width 185 height 19
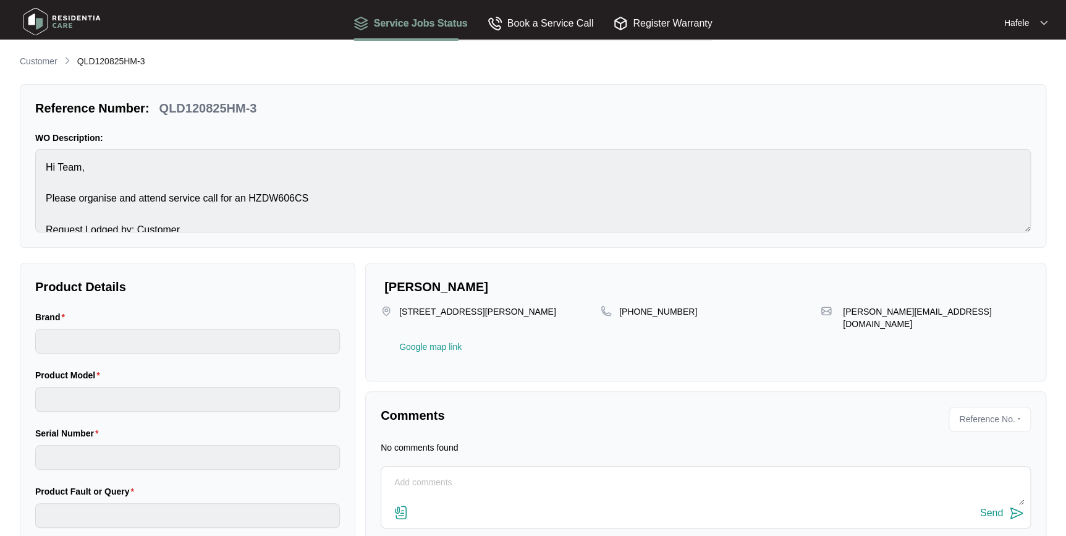
type input "häfele"
type input "HZDW606CS"
type input "Noisy"
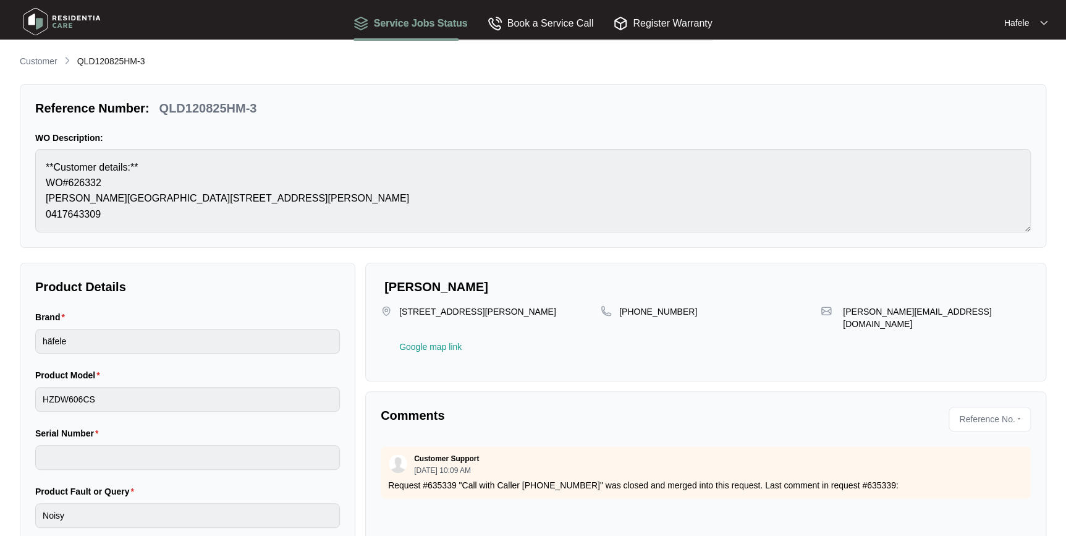
click at [40, 54] on li "Customer" at bounding box center [39, 61] width 38 height 15
click at [43, 58] on p "Customer" at bounding box center [39, 61] width 38 height 12
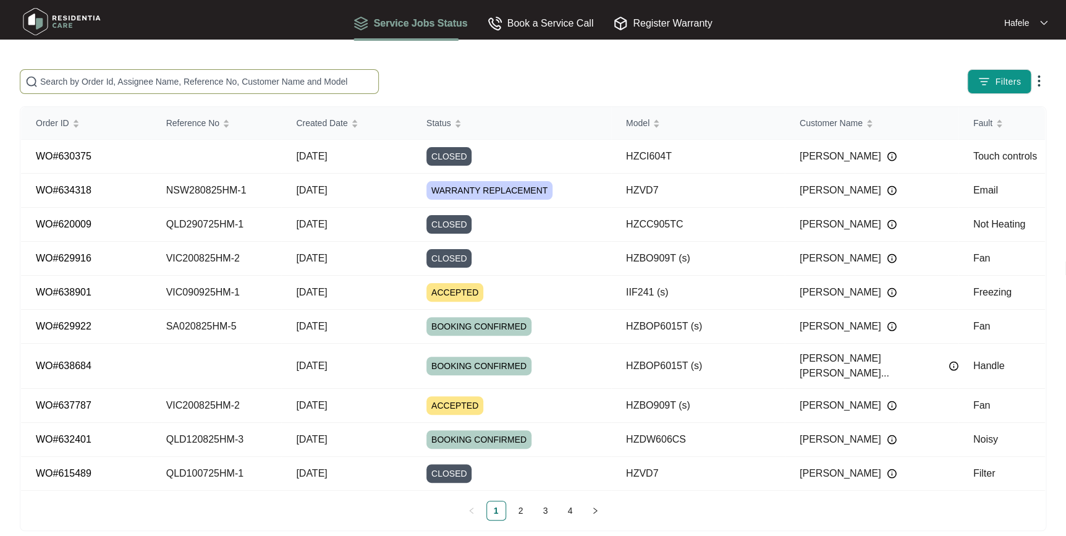
click at [210, 90] on span at bounding box center [199, 81] width 359 height 25
click at [205, 87] on input "text" at bounding box center [206, 82] width 333 height 14
paste input "TAS140825HM-3"
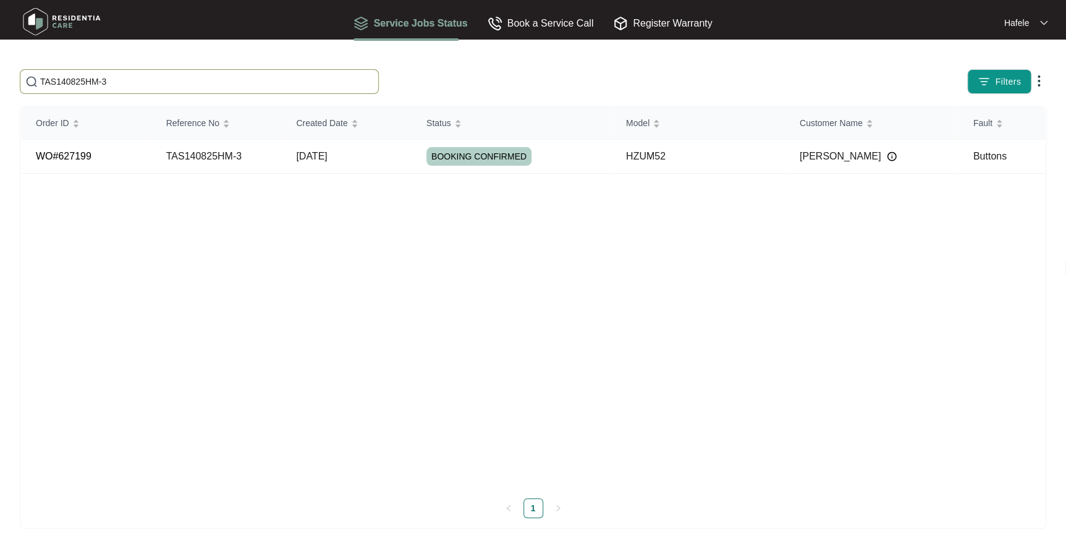
drag, startPoint x: 168, startPoint y: 96, endPoint x: 207, endPoint y: 83, distance: 41.1
click at [168, 96] on div "TAS140825HM-3 Filters Order ID Reference No Created Date Status Model Customer …" at bounding box center [533, 298] width 1027 height 459
click at [215, 79] on input "TAS140825HM-3" at bounding box center [206, 82] width 333 height 14
drag, startPoint x: 215, startPoint y: 79, endPoint x: 0, endPoint y: 73, distance: 215.2
click at [0, 73] on html "Service Jobs Status Book a Service Call Register Warranty Hafele TAS140825HM-3 …" at bounding box center [533, 274] width 1066 height 548
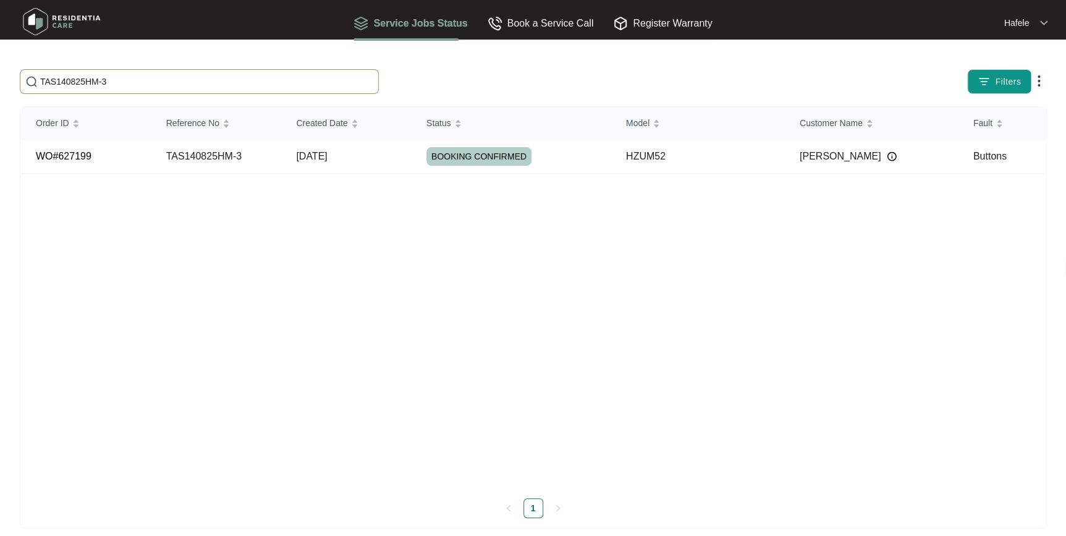
paste input "NSW140825HM-5"
click at [125, 78] on input "NSW140825HM-5" at bounding box center [206, 82] width 333 height 14
drag, startPoint x: 192, startPoint y: 77, endPoint x: 0, endPoint y: 75, distance: 192.3
click at [0, 76] on html "Service Jobs Status Book a Service Call Register Warranty [GEOGRAPHIC_DATA] [GE…" at bounding box center [533, 274] width 1066 height 548
paste input "TAS140825HM-8"
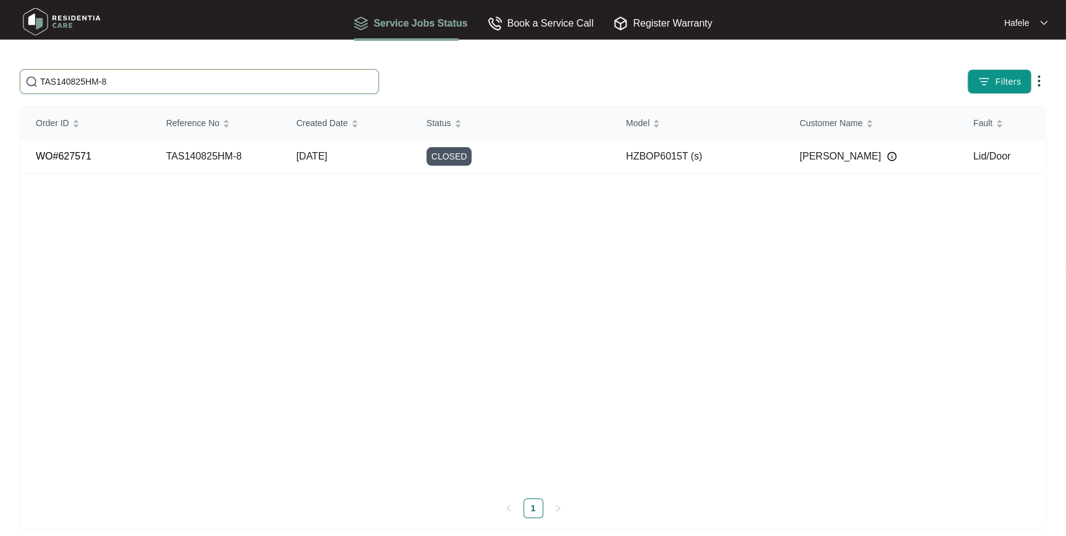
click at [215, 77] on input "TAS140825HM-8" at bounding box center [206, 82] width 333 height 14
drag, startPoint x: 121, startPoint y: 79, endPoint x: -2, endPoint y: 79, distance: 123.0
click at [0, 79] on html "Service Jobs Status Book a Service Call Register Warranty Hafele TAS140825HM-8 …" at bounding box center [533, 274] width 1066 height 548
paste input "NSW140825HM-10"
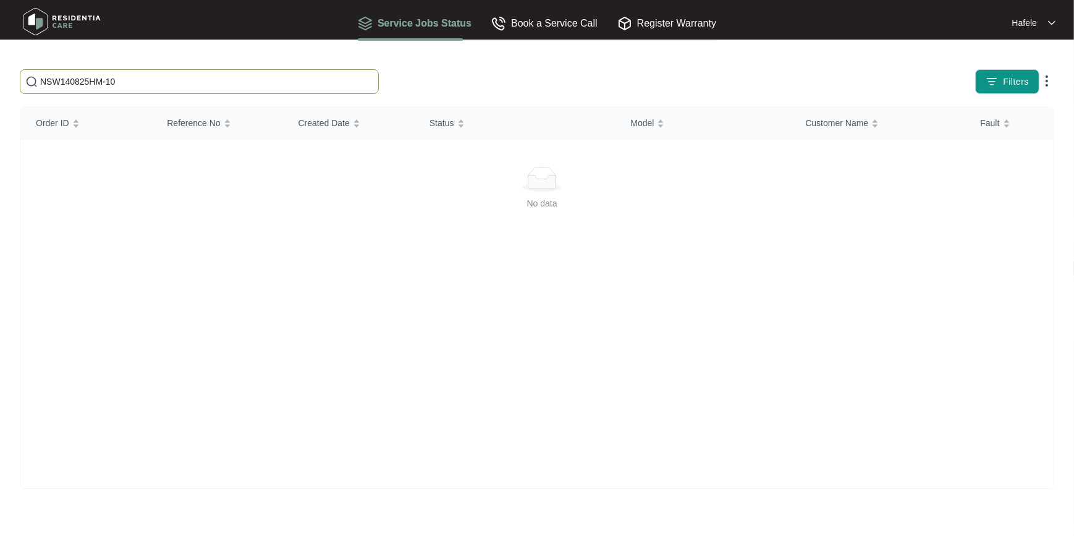
click at [45, 81] on input "NSW140825HM-10" at bounding box center [206, 82] width 333 height 14
click at [134, 81] on input "NSW140825HM-10" at bounding box center [206, 82] width 333 height 14
drag, startPoint x: 134, startPoint y: 81, endPoint x: 10, endPoint y: 73, distance: 123.9
click at [10, 73] on main "NSW140825HM-10 Filters Order ID Reference No Created Date Status Model Customer…" at bounding box center [537, 268] width 1074 height 536
click at [232, 85] on input "NSW140825HM-10" at bounding box center [206, 82] width 333 height 14
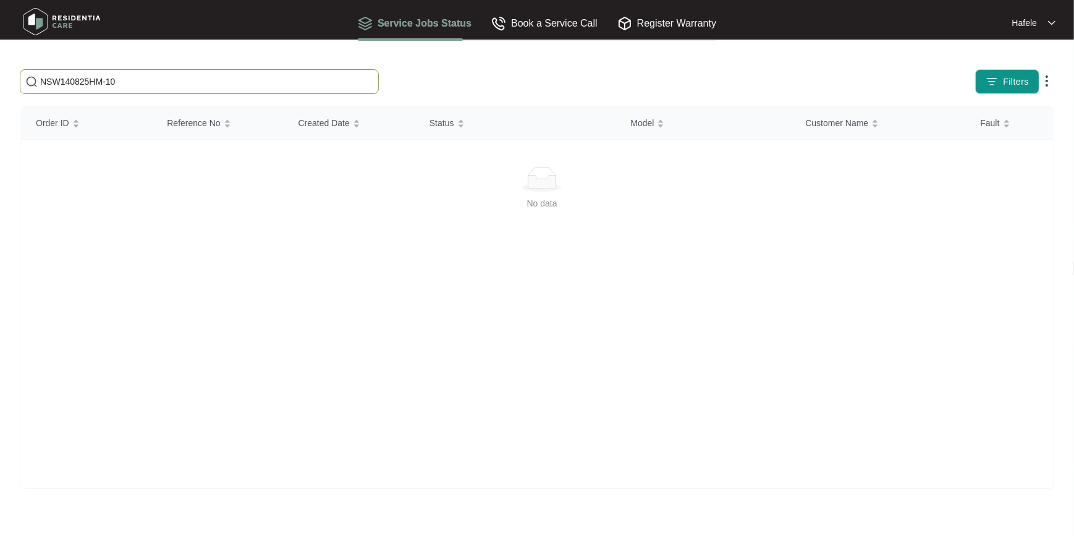
drag, startPoint x: 203, startPoint y: 83, endPoint x: 0, endPoint y: 74, distance: 202.9
click at [0, 74] on html "Service Jobs Status Book a Service Call Register Warranty [GEOGRAPHIC_DATA] [GE…" at bounding box center [537, 268] width 1074 height 536
paste input "VIC150825HM-2"
drag, startPoint x: 224, startPoint y: 87, endPoint x: 216, endPoint y: 84, distance: 7.8
click at [224, 87] on input "VIC150825HM-2" at bounding box center [206, 82] width 333 height 14
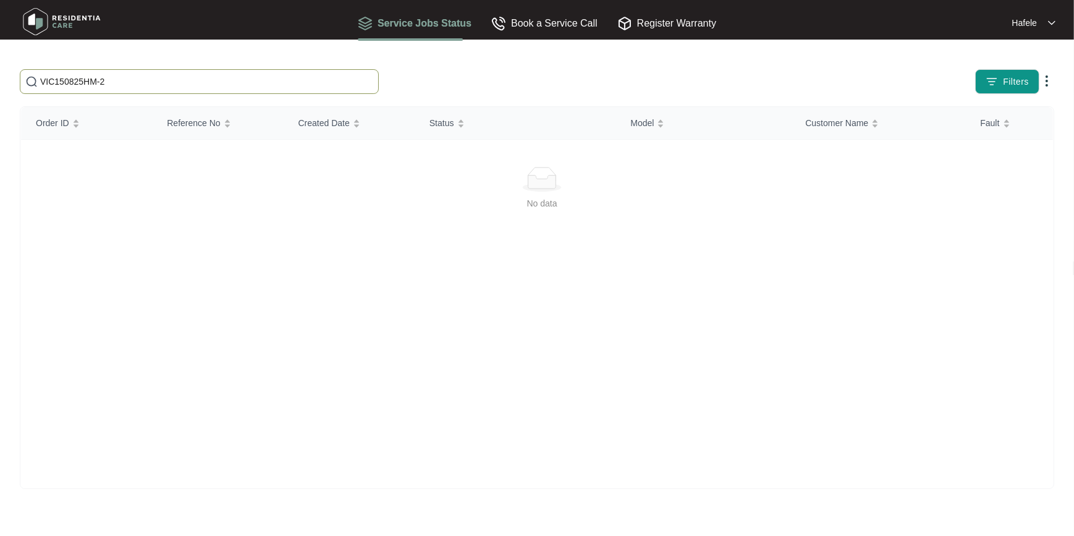
drag, startPoint x: 216, startPoint y: 84, endPoint x: 0, endPoint y: 79, distance: 216.4
click at [0, 79] on html "Service Jobs Status Book a Service Call Register Warranty Hafele VIC150825HM-2 …" at bounding box center [537, 268] width 1074 height 536
paste input "[PERSON_NAME]"
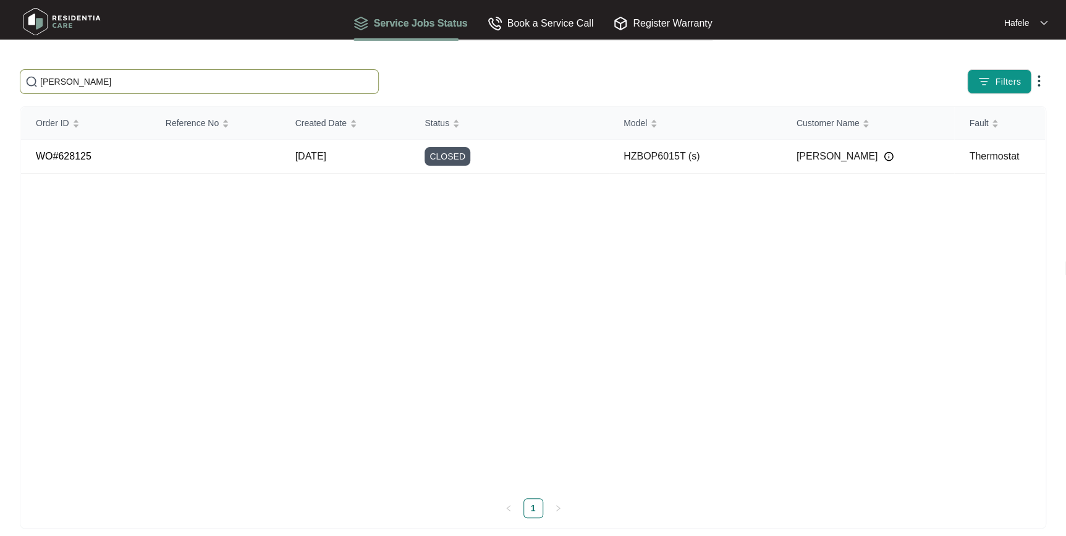
click at [155, 91] on span "[PERSON_NAME]" at bounding box center [199, 81] width 359 height 25
drag, startPoint x: 164, startPoint y: 87, endPoint x: -2, endPoint y: 83, distance: 166.9
click at [0, 83] on html "Service Jobs Status Book a Service Call Register Warranty Hafele [PERSON_NAME] …" at bounding box center [533, 274] width 1066 height 548
paste input "[PERSON_NAME]"
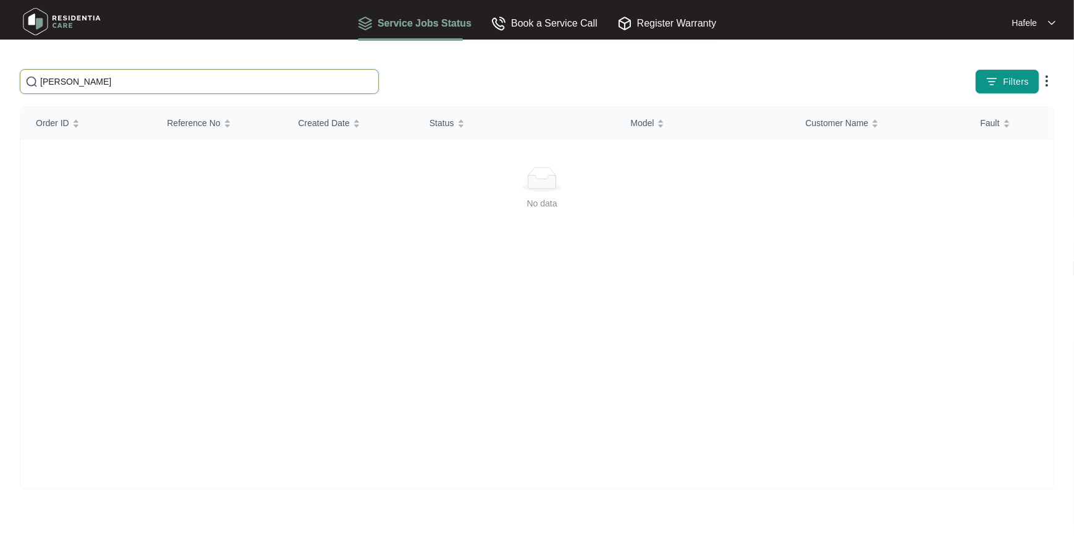
click at [163, 82] on input "[PERSON_NAME]" at bounding box center [206, 82] width 333 height 14
drag, startPoint x: 163, startPoint y: 82, endPoint x: -2, endPoint y: 70, distance: 166.1
click at [0, 70] on html "Service Jobs Status Book a Service Call Register Warranty Hafele [PERSON_NAME] …" at bounding box center [537, 268] width 1074 height 536
paste input "QLD150825HM-3"
drag, startPoint x: 10, startPoint y: 74, endPoint x: -2, endPoint y: 70, distance: 12.7
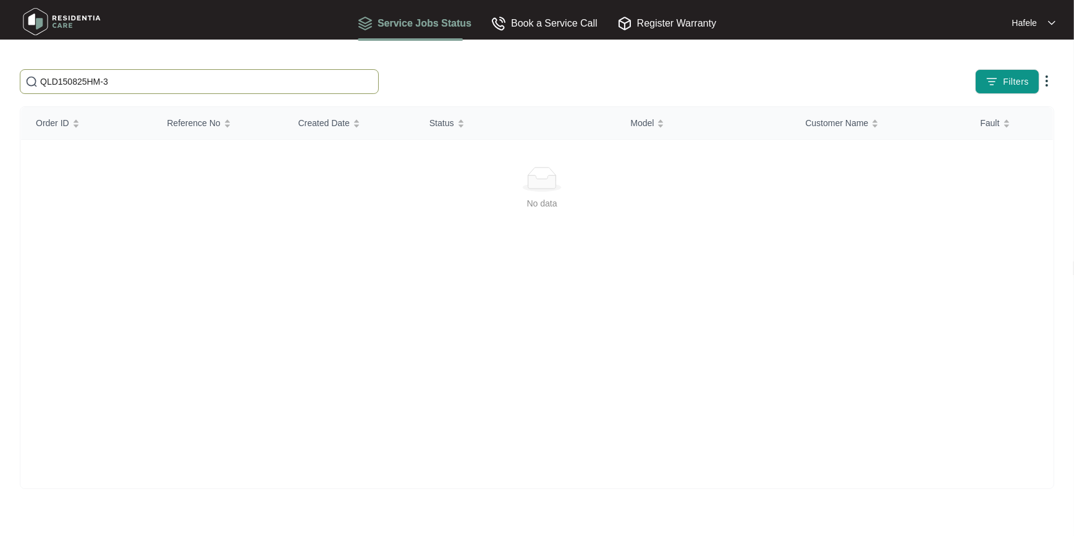
click at [0, 70] on html "Service Jobs Status Book a Service Call Register Warranty Hafele QLD150825HM-3 …" at bounding box center [537, 268] width 1074 height 536
paste input "TAS14"
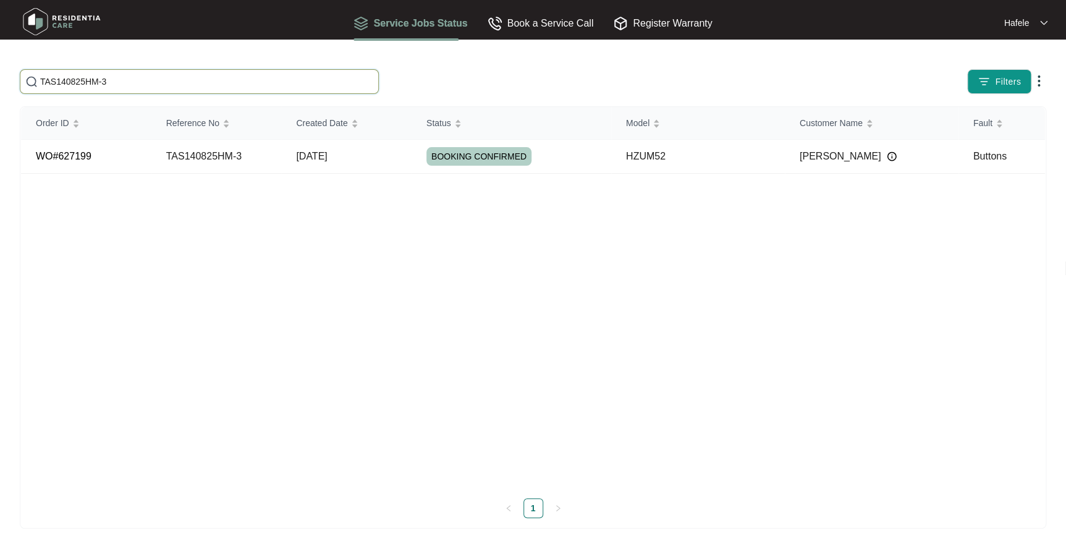
click at [184, 80] on input "TAS140825HM-3" at bounding box center [206, 82] width 333 height 14
drag, startPoint x: 208, startPoint y: 80, endPoint x: 0, endPoint y: 80, distance: 208.3
click at [0, 80] on html "Service Jobs Status Book a Service Call Register Warranty Hafele TAS140825HM-3 …" at bounding box center [533, 274] width 1066 height 548
paste input "SA190825LP-1"
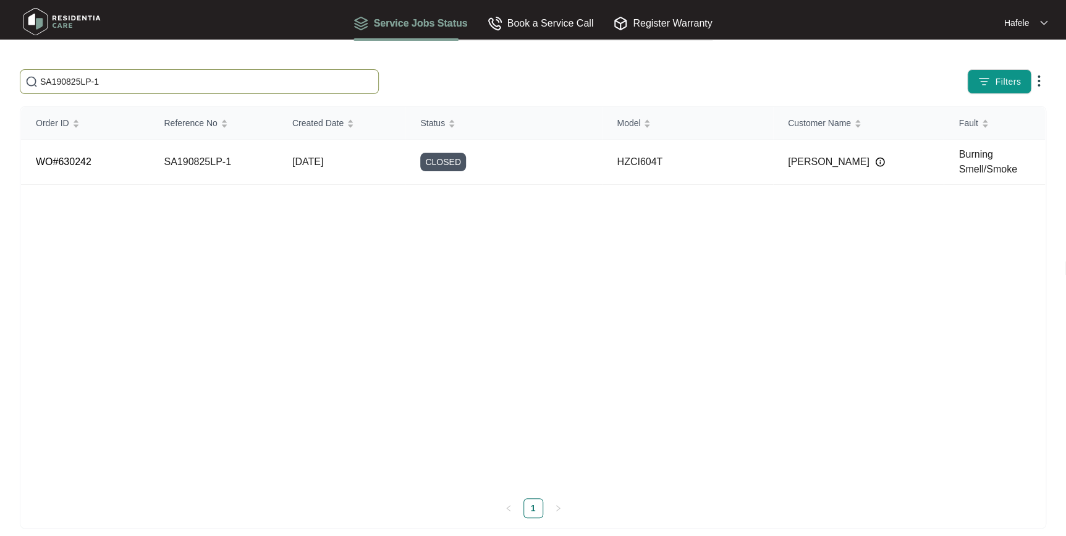
click at [228, 95] on div "SA190825LP-1 Filters Order ID Reference No Created Date Status Model Customer N…" at bounding box center [533, 298] width 1027 height 459
drag, startPoint x: 249, startPoint y: 85, endPoint x: 0, endPoint y: 64, distance: 250.0
click at [0, 67] on html "Service Jobs Status Book a Service Call Register Warranty Hafele SA190825LP-1 F…" at bounding box center [533, 274] width 1066 height 548
paste input "NSW280825HM"
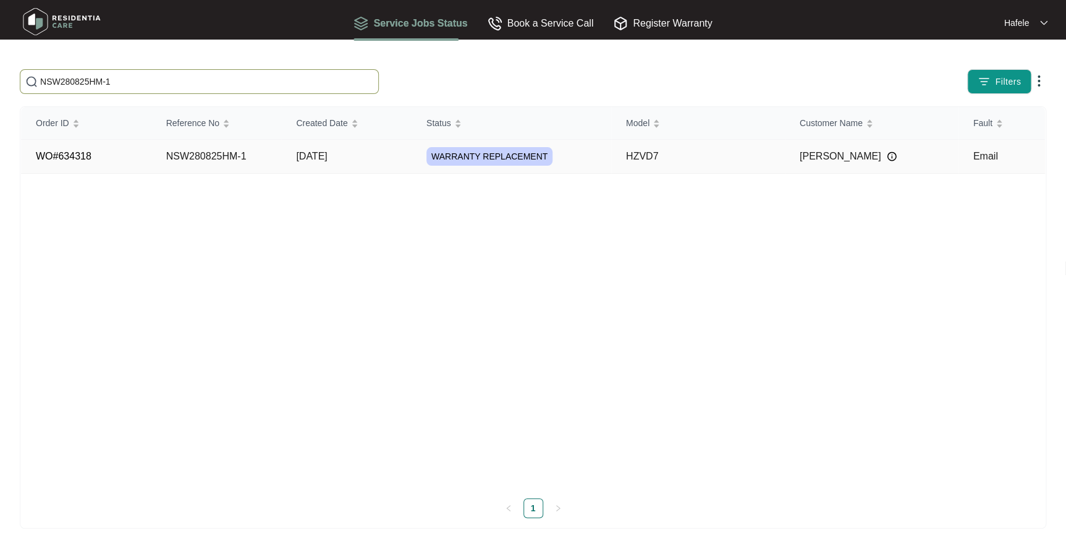
type input "NSW280825HM-1"
click at [589, 162] on div "WARRANTY REPLACEMENT" at bounding box center [519, 156] width 185 height 19
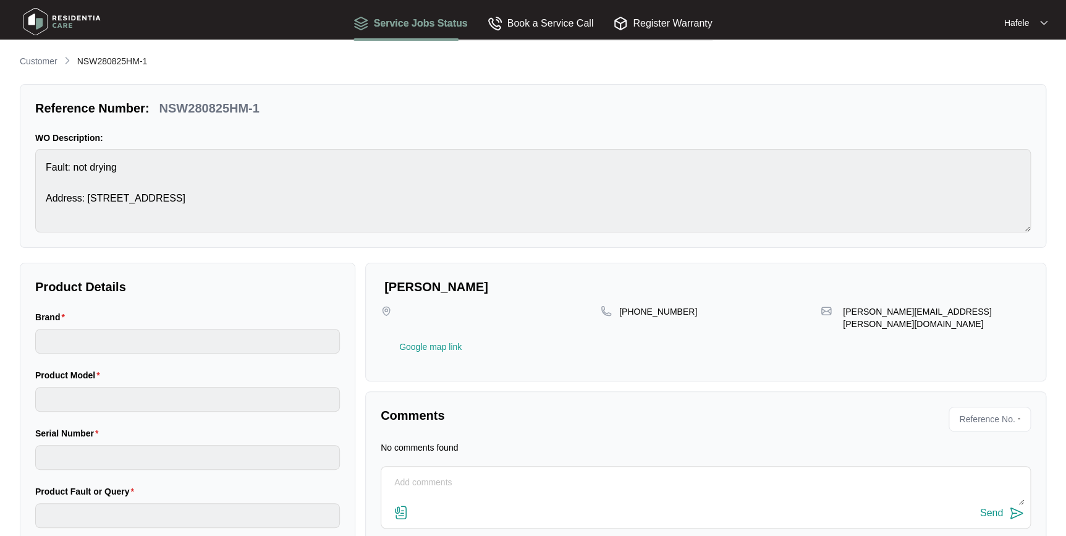
type input "häfele"
type input "HZVD7"
type input "Email"
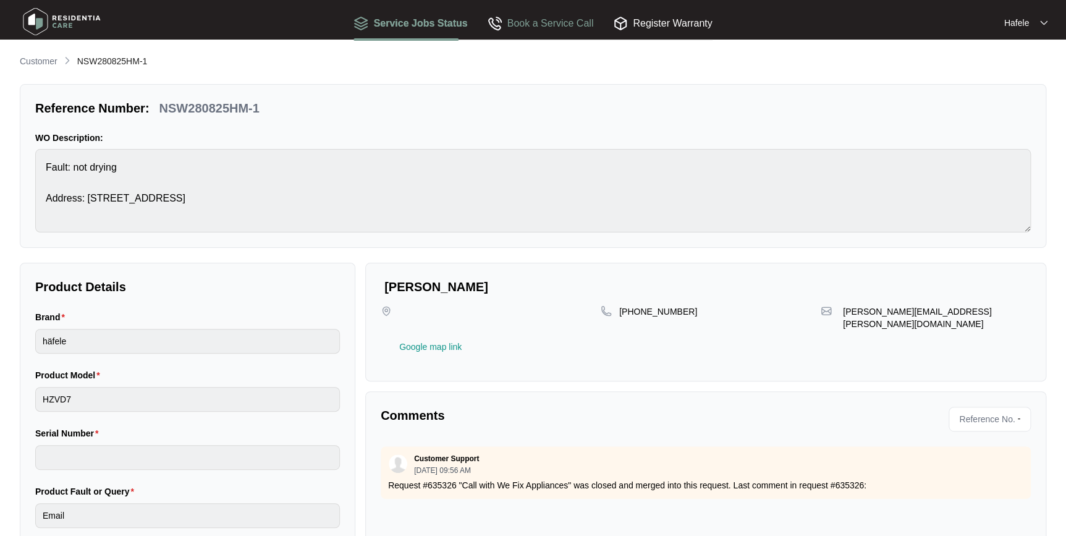
click at [551, 30] on div "Book a Service Call" at bounding box center [541, 23] width 106 height 36
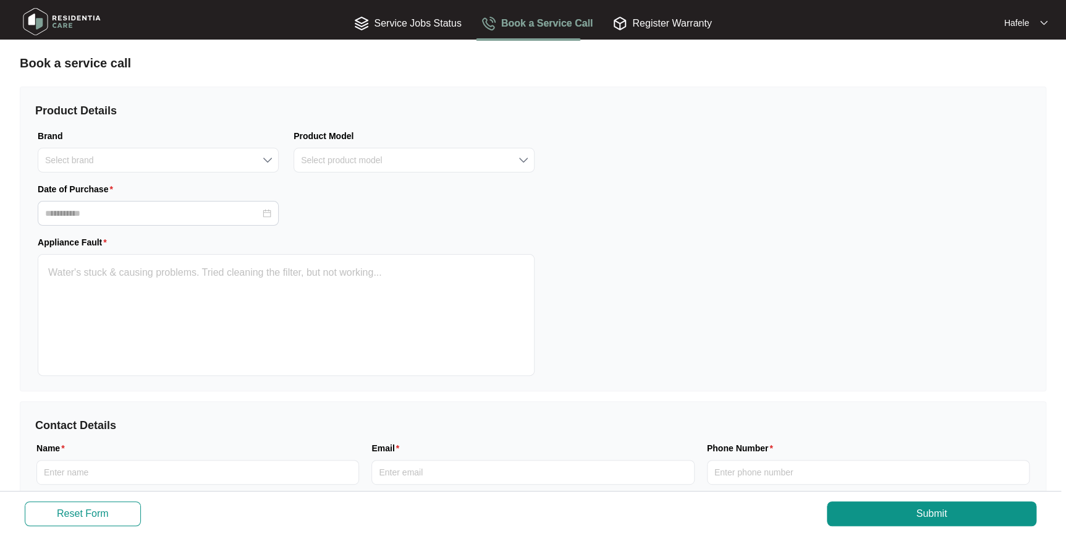
click at [669, 180] on div "Product Details Brand Select brand Product Model Select product model Date of P…" at bounding box center [533, 239] width 1027 height 305
click at [136, 158] on input "Brand" at bounding box center [158, 159] width 226 height 23
click at [457, 164] on input "Product Model" at bounding box center [414, 159] width 226 height 23
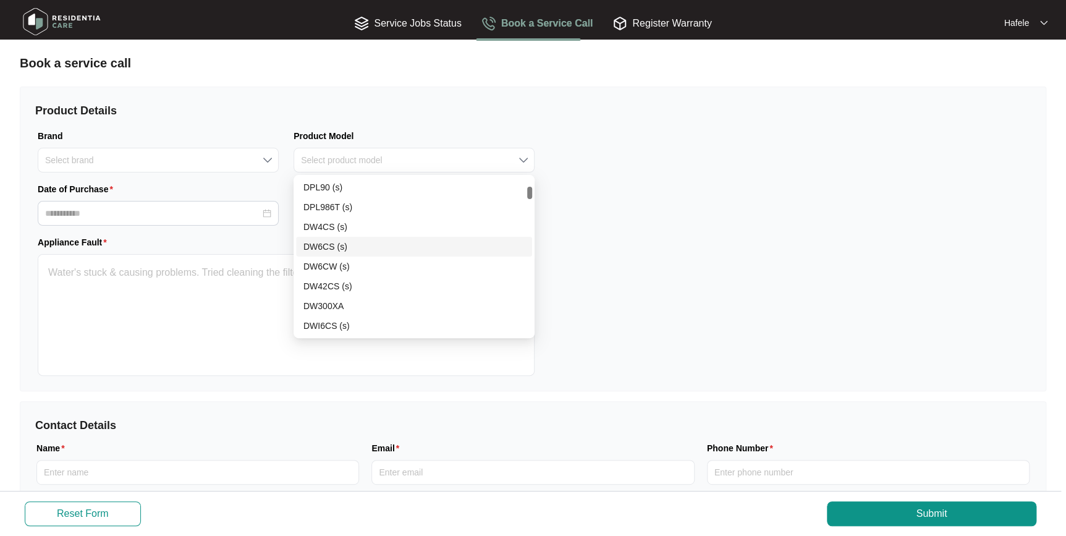
click at [787, 173] on div "Product Details Brand Select brand Product Model Select product model Date of P…" at bounding box center [533, 239] width 1027 height 305
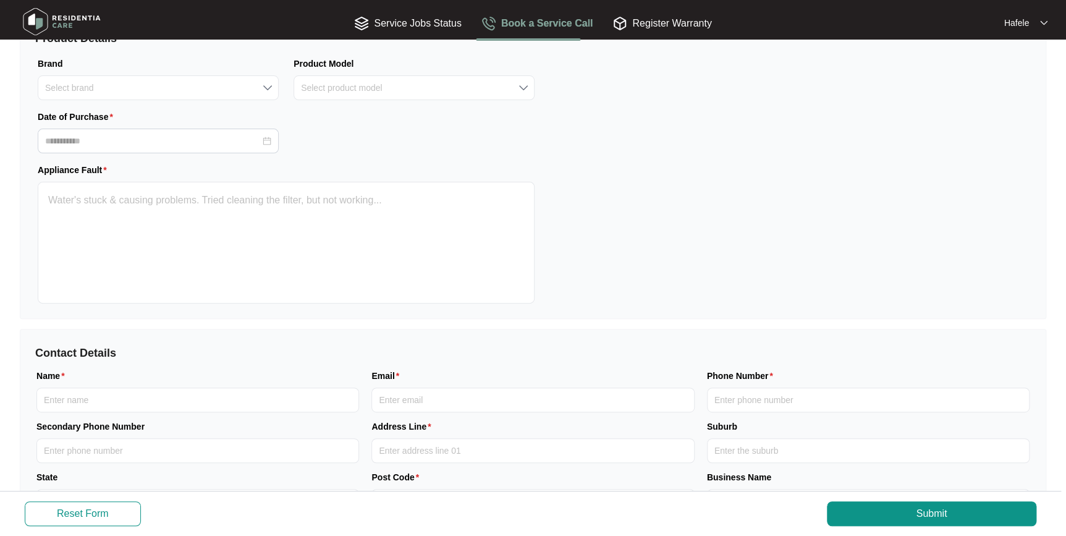
scroll to position [0, 0]
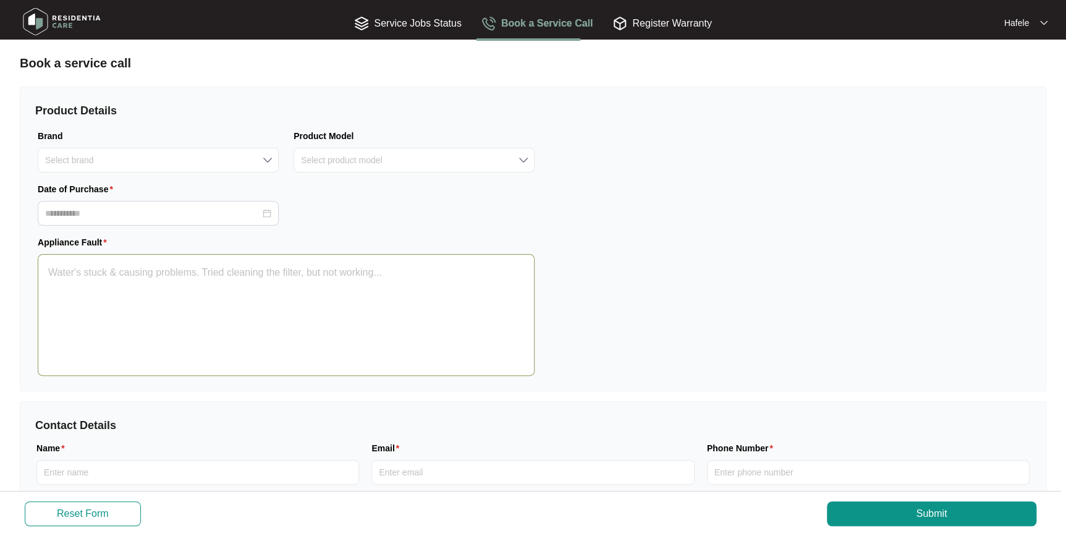
click at [213, 287] on textarea "Appliance Fault" at bounding box center [286, 315] width 497 height 122
drag, startPoint x: 80, startPoint y: 260, endPoint x: 322, endPoint y: 281, distance: 243.3
click at [322, 281] on textarea "Appliance Fault" at bounding box center [286, 315] width 497 height 122
click at [335, 278] on textarea "Appliance Fault" at bounding box center [286, 315] width 497 height 122
drag, startPoint x: 413, startPoint y: 278, endPoint x: 161, endPoint y: 266, distance: 251.8
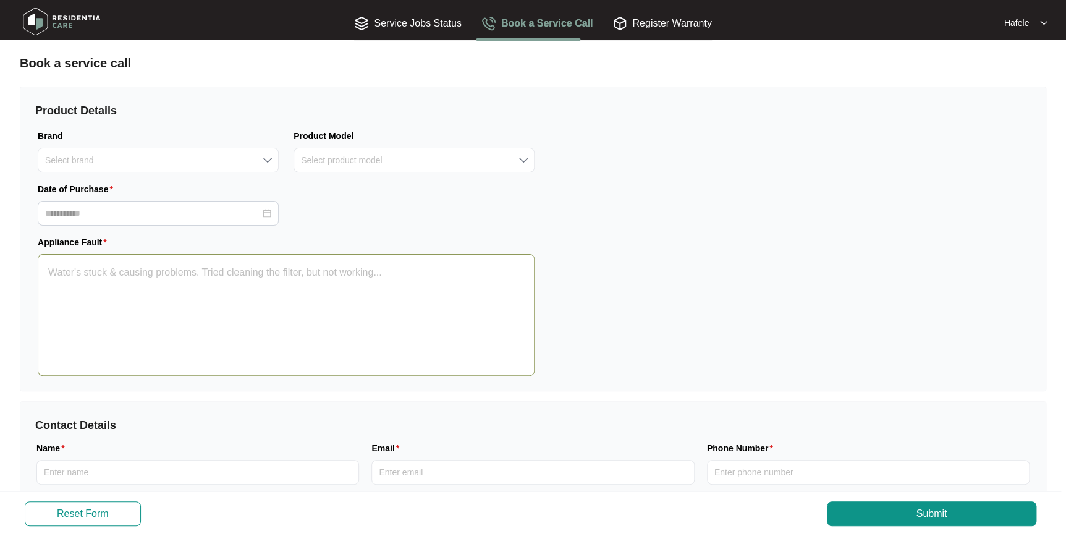
click at [161, 266] on textarea "Appliance Fault" at bounding box center [286, 315] width 497 height 122
click at [138, 202] on div at bounding box center [158, 213] width 241 height 25
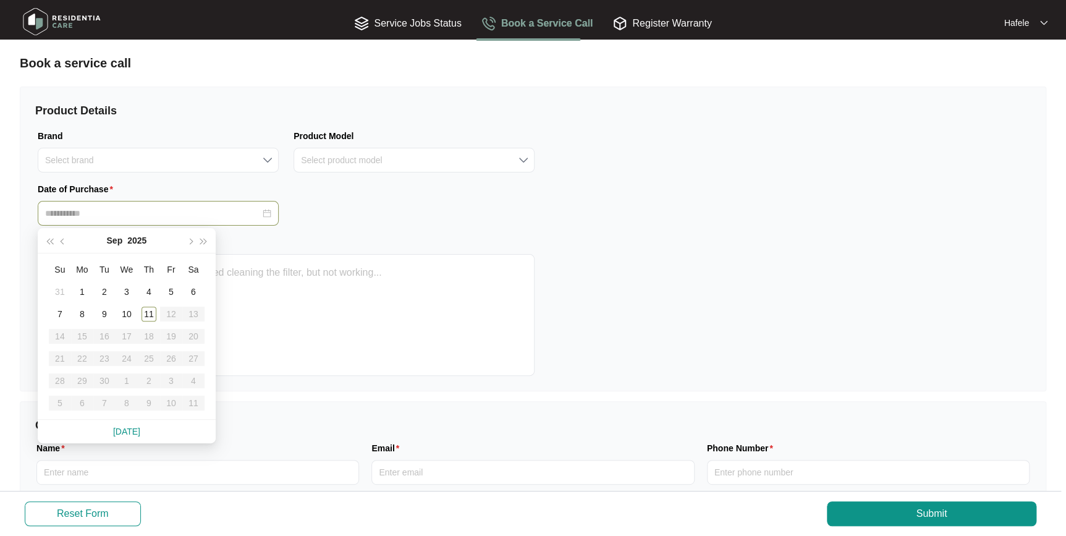
click at [241, 210] on input "Date of Purchase" at bounding box center [152, 213] width 215 height 13
click at [365, 198] on div "Date of Purchase" at bounding box center [286, 203] width 512 height 43
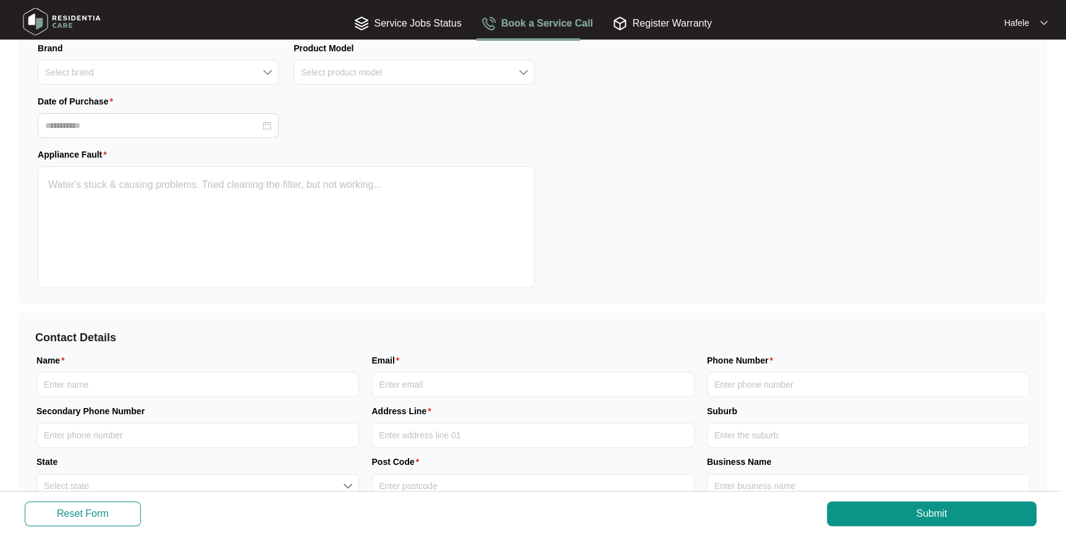
scroll to position [134, 0]
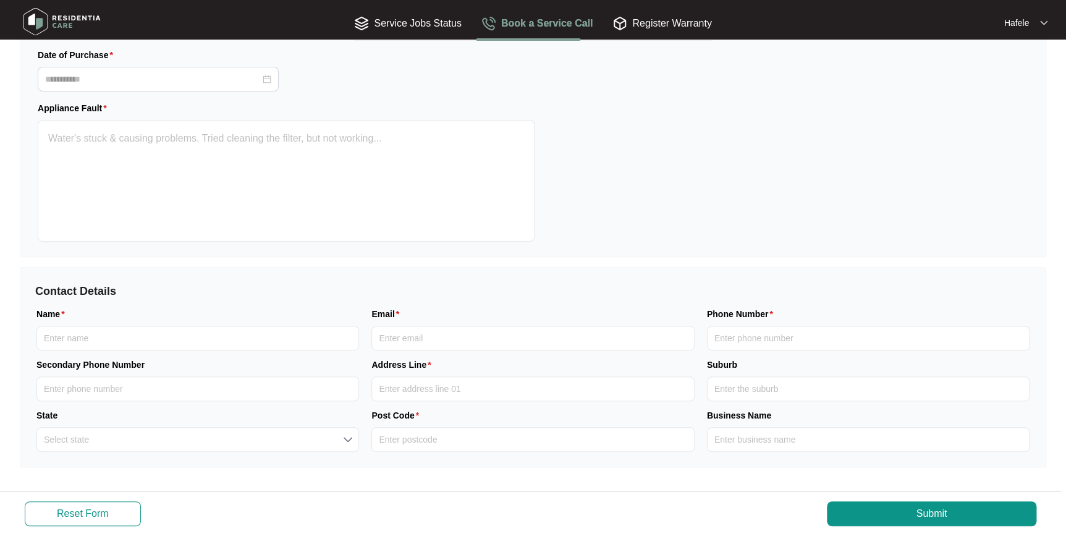
click at [463, 478] on div "Book a service call Product Details Brand Select brand Product Model Select pro…" at bounding box center [533, 211] width 1027 height 582
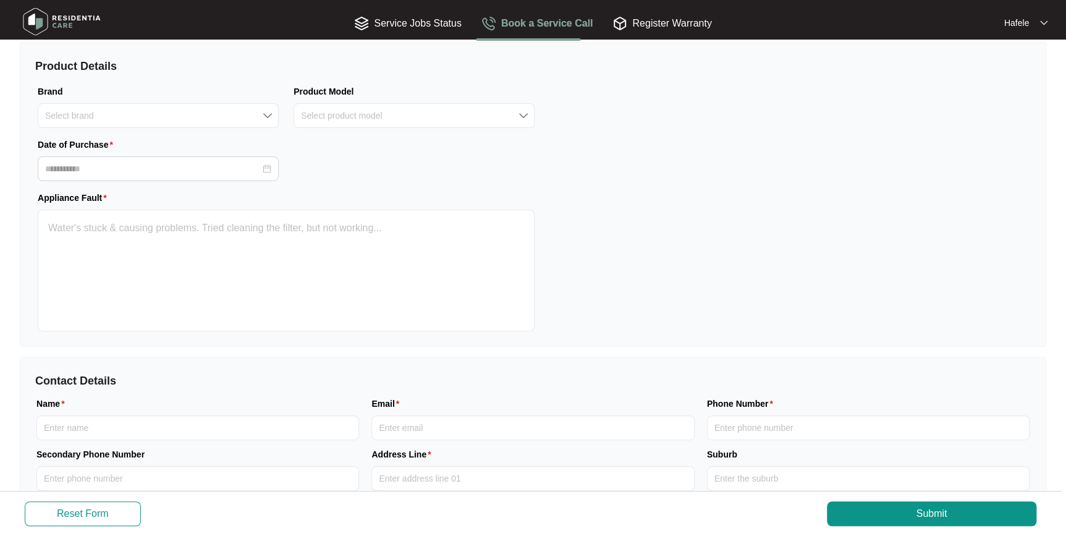
scroll to position [0, 0]
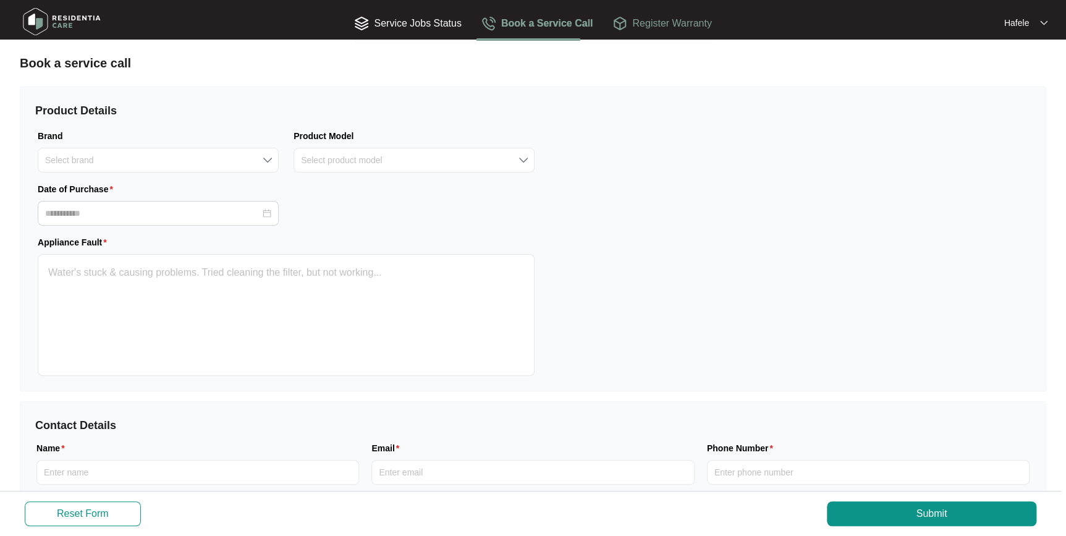
click at [655, 23] on div "Register Warranty" at bounding box center [662, 22] width 99 height 15
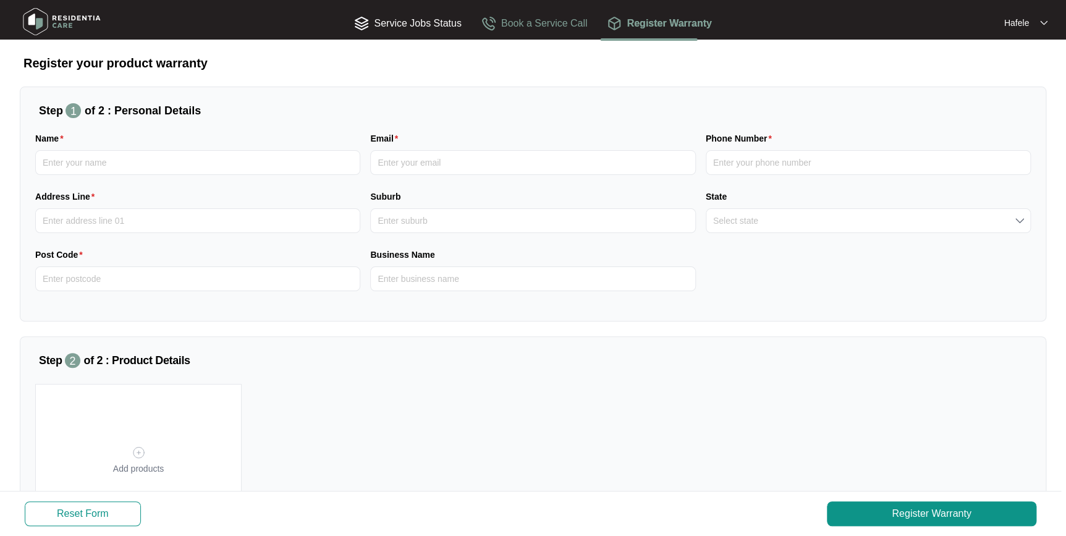
click at [543, 23] on div "Book a Service Call" at bounding box center [535, 22] width 106 height 15
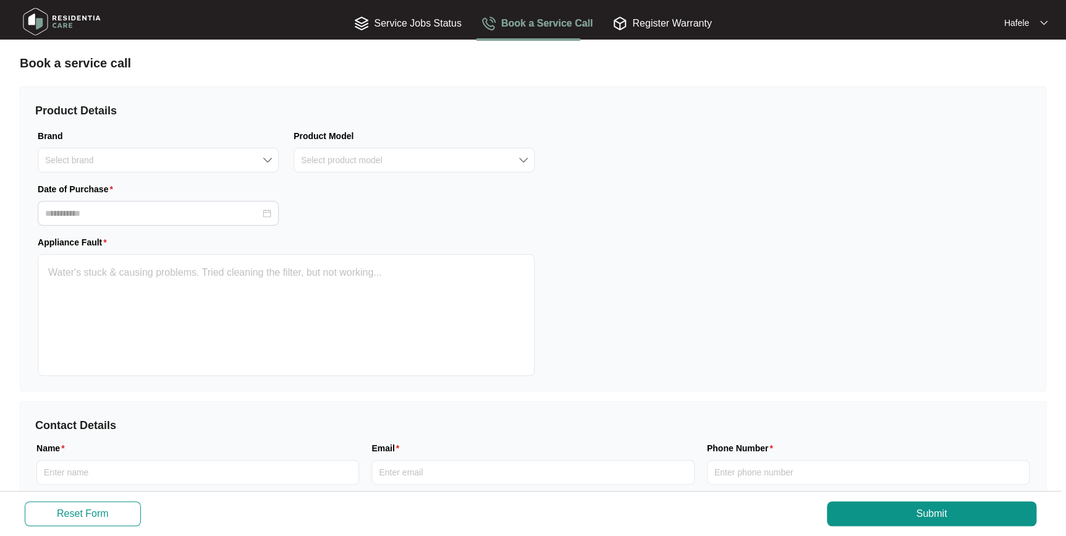
click at [533, 180] on div "Product Details Brand Select brand Product Model Select product model Date of P…" at bounding box center [286, 239] width 532 height 304
click at [179, 202] on div at bounding box center [158, 213] width 241 height 25
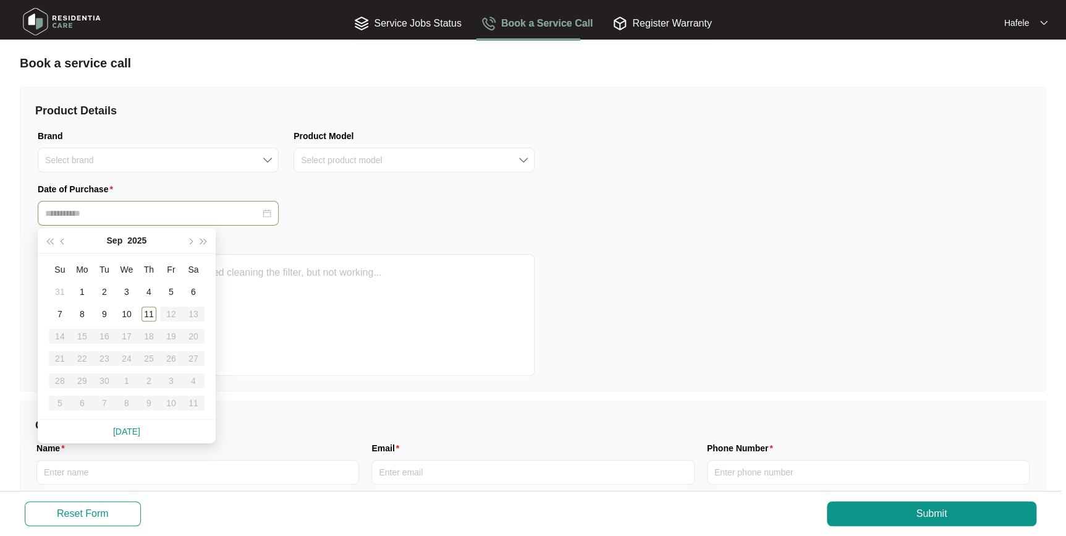
click at [179, 202] on div at bounding box center [158, 213] width 241 height 25
click at [517, 211] on div "Date of Purchase" at bounding box center [286, 203] width 512 height 43
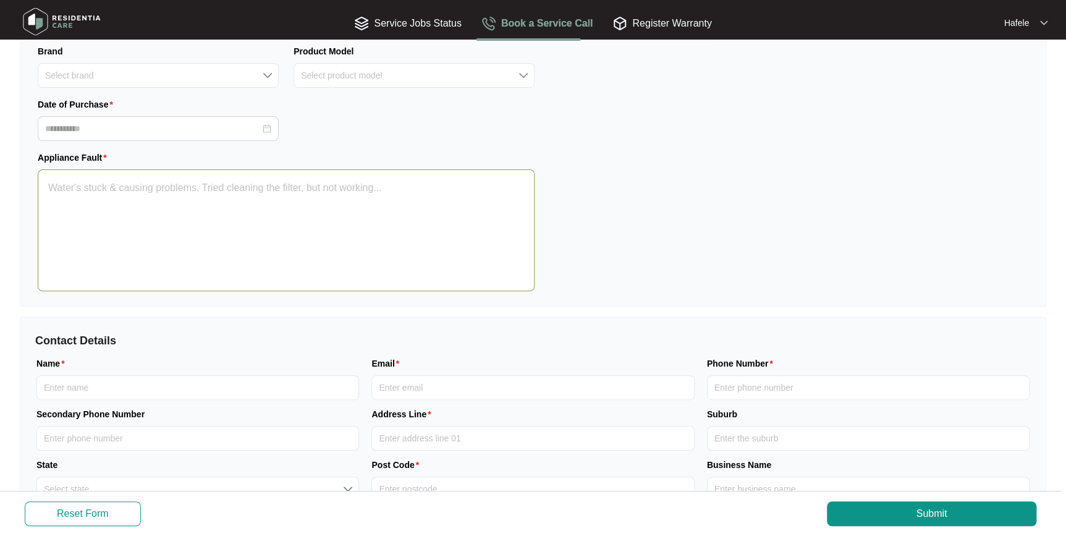
scroll to position [134, 0]
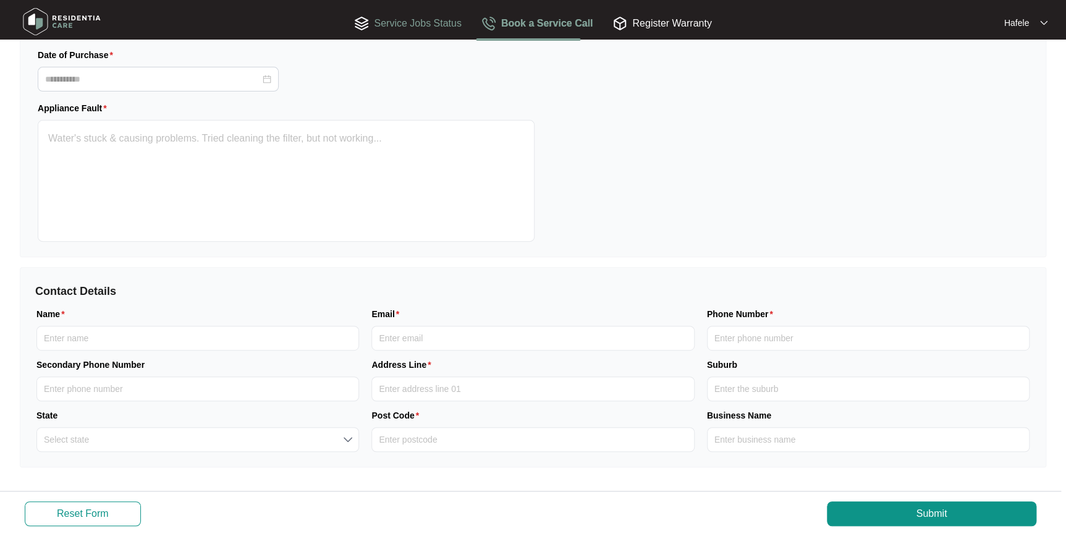
click at [404, 31] on div "Service Jobs Status" at bounding box center [407, 22] width 107 height 15
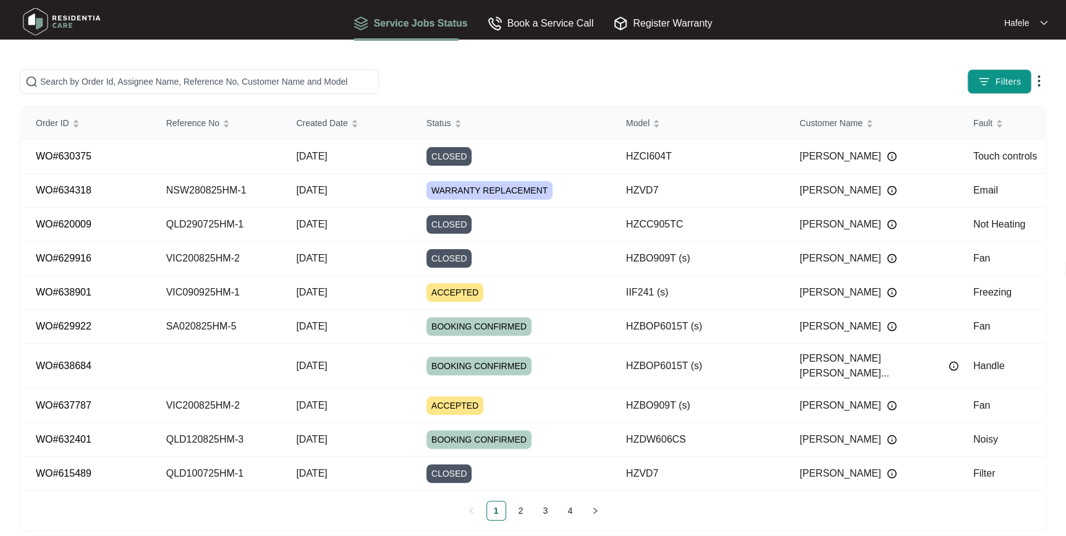
click at [1037, 79] on img at bounding box center [1039, 81] width 15 height 15
click at [491, 28] on img at bounding box center [495, 23] width 15 height 15
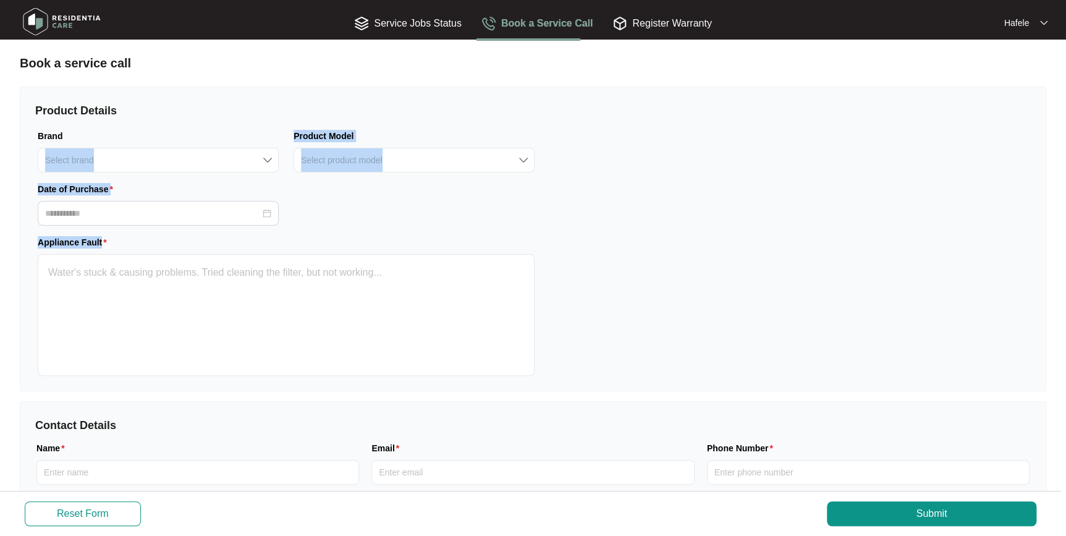
drag, startPoint x: 609, startPoint y: 244, endPoint x: 124, endPoint y: 122, distance: 500.3
click at [124, 122] on div "Product Details Brand Select brand Product Model Select product model Date of P…" at bounding box center [533, 239] width 1027 height 305
click at [124, 122] on div "Product Details Brand Select brand Product Model Select product model Date of P…" at bounding box center [286, 239] width 532 height 304
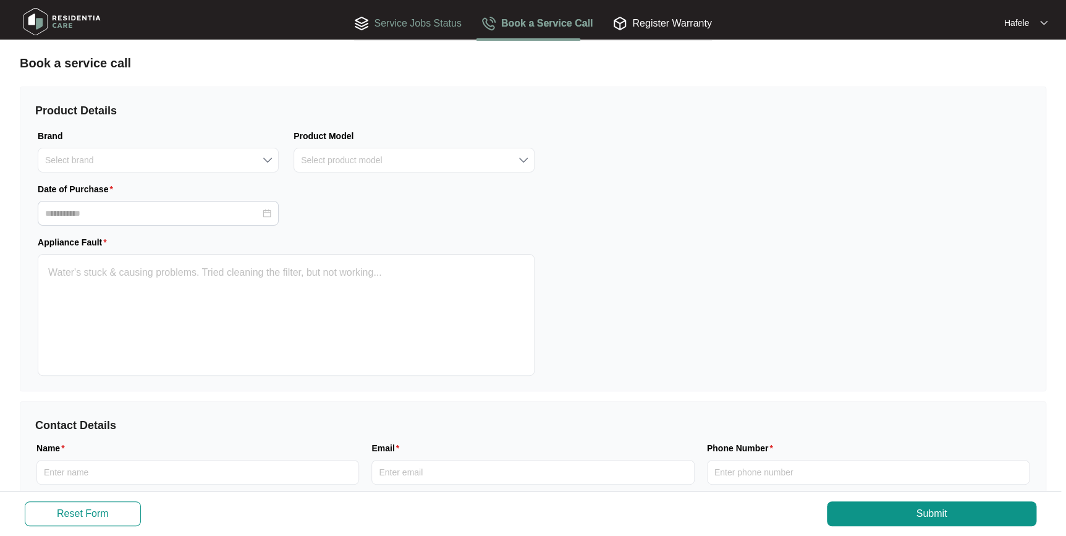
click at [391, 26] on div "Service Jobs Status" at bounding box center [407, 22] width 107 height 15
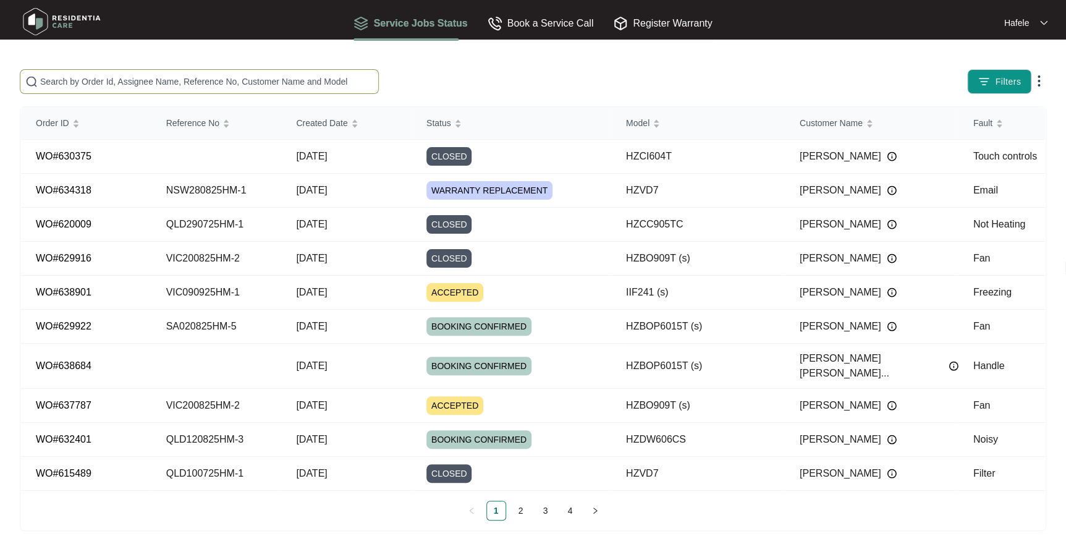
click at [302, 84] on input "text" at bounding box center [206, 82] width 333 height 14
paste input "NSW280825HM-1"
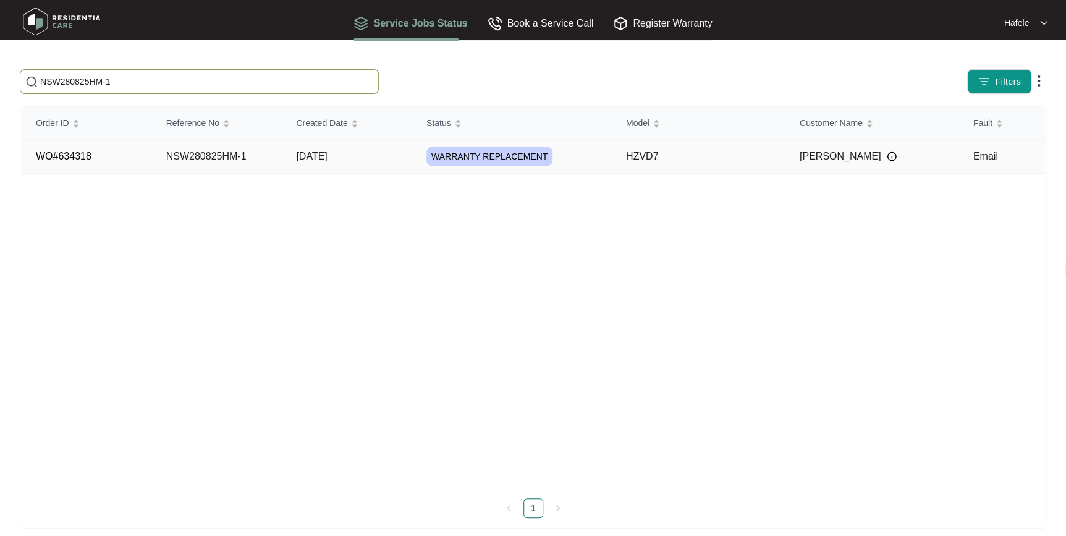
type input "NSW280825HM-1"
drag, startPoint x: 564, startPoint y: 156, endPoint x: 569, endPoint y: 151, distance: 7.0
click at [565, 156] on div "WARRANTY REPLACEMENT" at bounding box center [519, 156] width 185 height 19
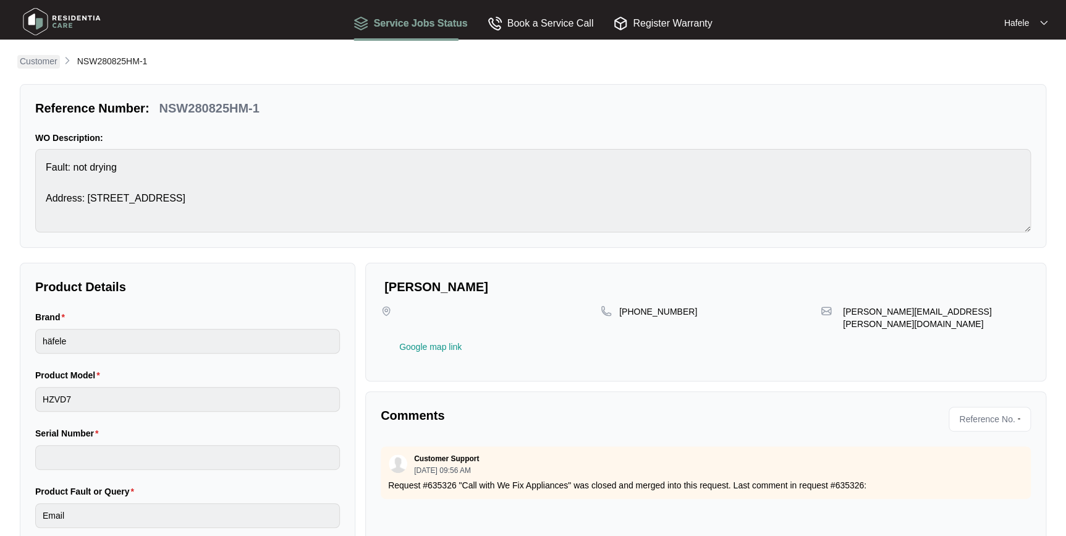
click at [20, 58] on link "Customer" at bounding box center [38, 62] width 43 height 14
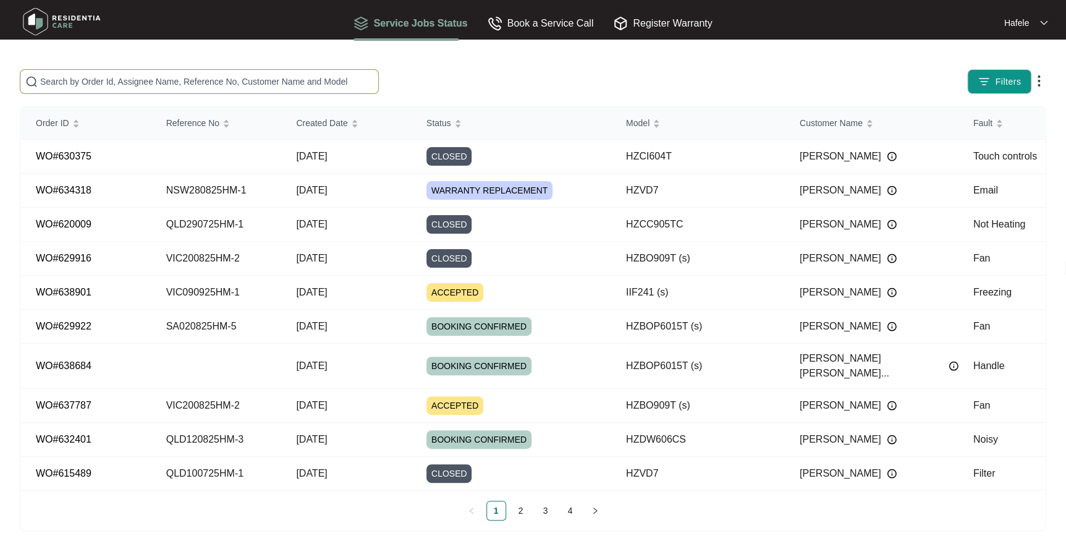
click at [219, 90] on span at bounding box center [199, 81] width 359 height 25
click at [217, 82] on input "text" at bounding box center [206, 82] width 333 height 14
paste input "NSW280825HM-1"
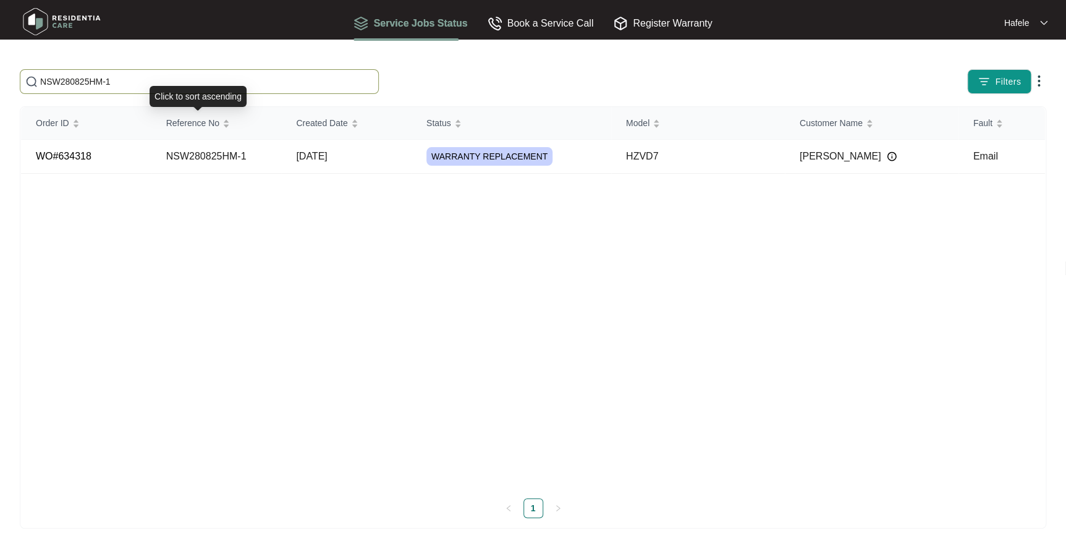
click at [208, 85] on input "NSW280825HM-1" at bounding box center [206, 82] width 333 height 14
drag, startPoint x: 300, startPoint y: 68, endPoint x: -2, endPoint y: 68, distance: 302.3
click at [0, 68] on html "**********" at bounding box center [533, 274] width 1066 height 548
click at [129, 77] on input "NSW280825HM-1" at bounding box center [206, 82] width 333 height 14
drag, startPoint x: 159, startPoint y: 84, endPoint x: 0, endPoint y: 77, distance: 159.7
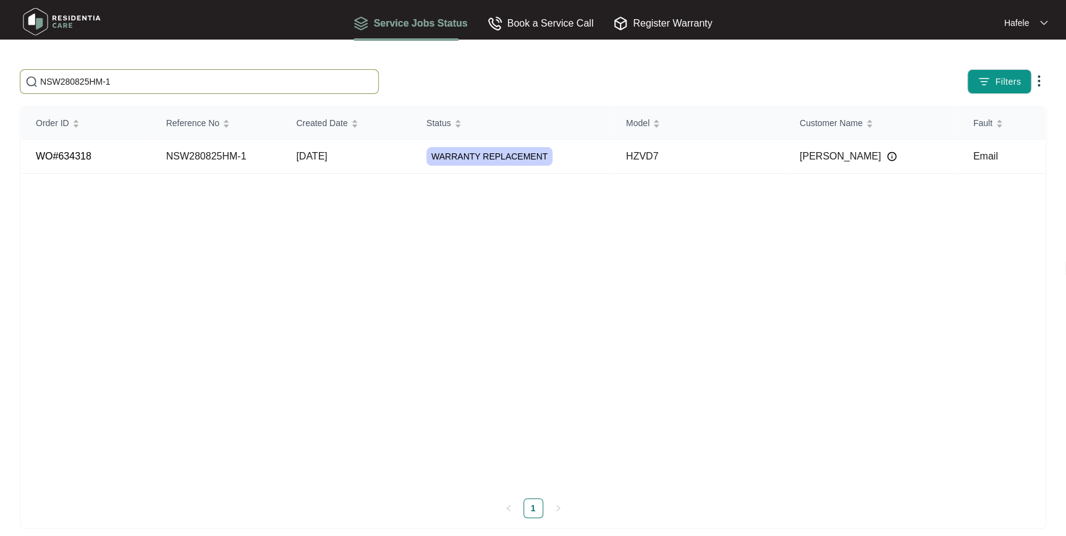
click at [5, 77] on main "NSW280825HM-1 Filters Order ID Reference No Created Date Status Model Customer …" at bounding box center [533, 274] width 1066 height 548
paste input "190825HM-2"
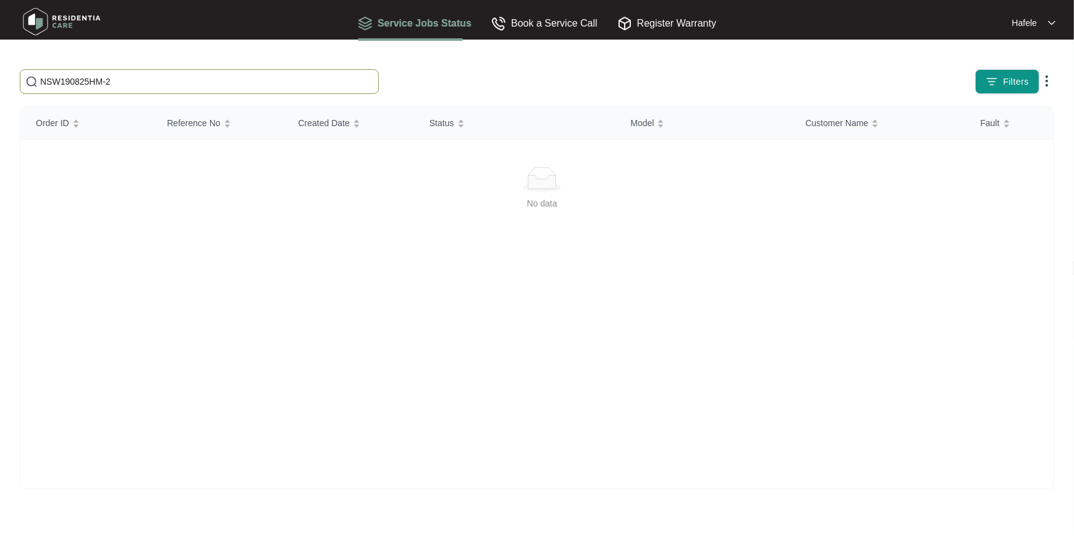
drag, startPoint x: 247, startPoint y: 80, endPoint x: -2, endPoint y: 73, distance: 249.9
click at [0, 73] on html "**********" at bounding box center [537, 268] width 1074 height 536
paste input "WA190825HM-5"
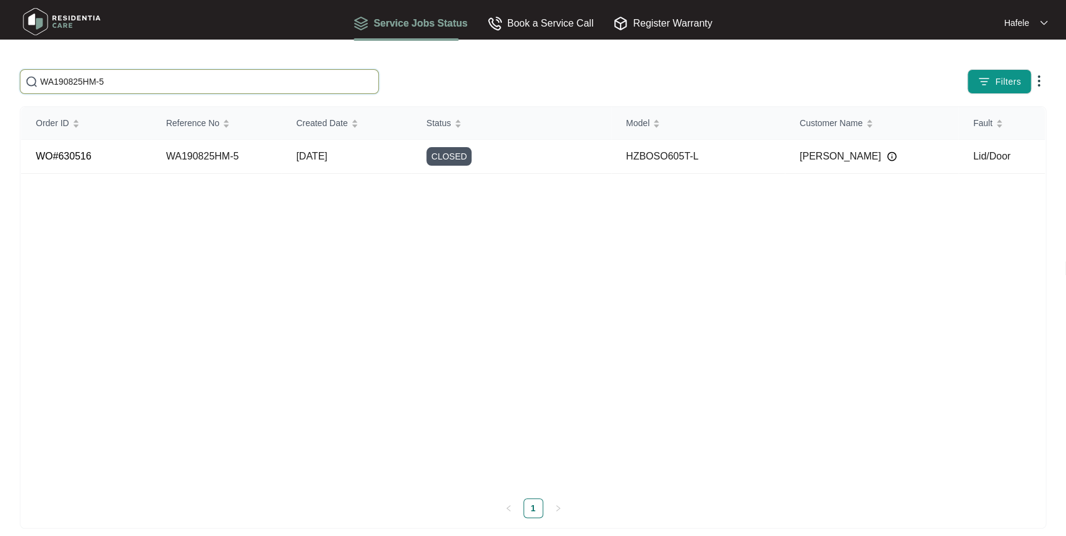
click at [213, 87] on input "WA190825HM-5" at bounding box center [206, 82] width 333 height 14
drag, startPoint x: 145, startPoint y: 83, endPoint x: 0, endPoint y: 83, distance: 144.7
click at [0, 83] on html "**********" at bounding box center [533, 274] width 1066 height 548
paste input "SA200825HM-1"
click at [157, 79] on input "SA200825HM-1" at bounding box center [206, 82] width 333 height 14
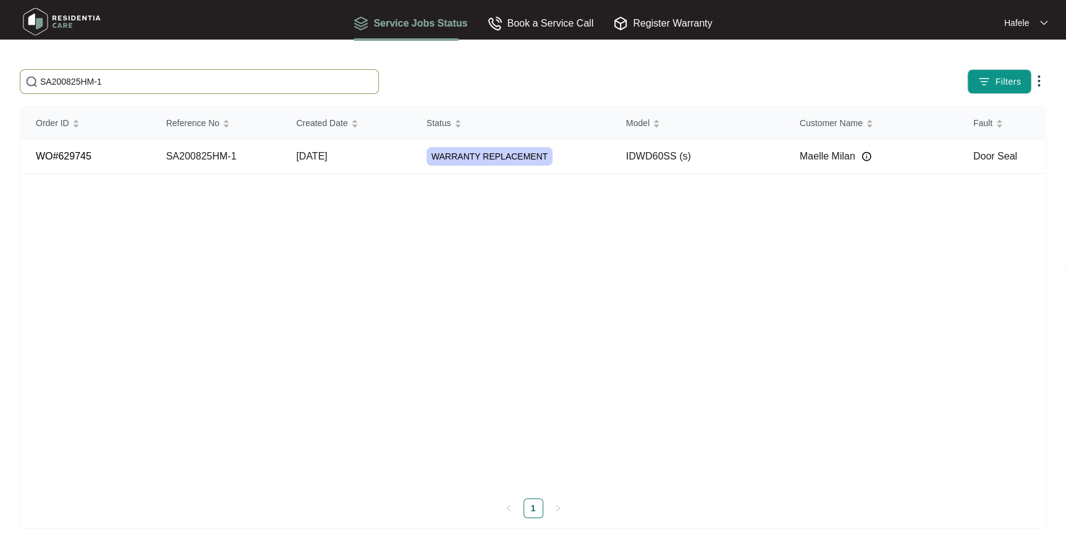
drag, startPoint x: 192, startPoint y: 84, endPoint x: 0, endPoint y: 80, distance: 192.3
click at [0, 80] on html "**********" at bounding box center [533, 274] width 1066 height 548
paste input "VIC200825HM-2"
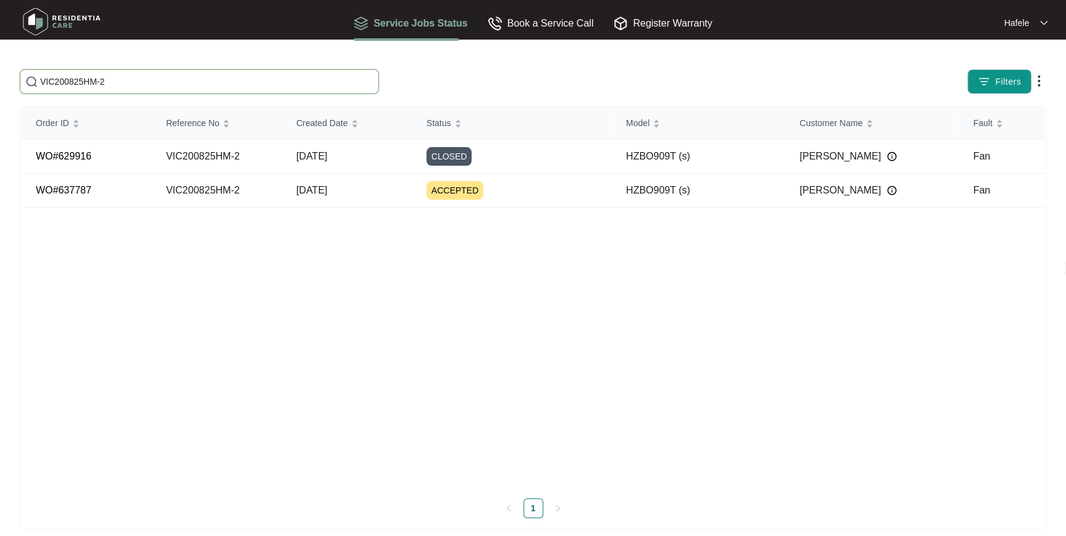
click at [160, 83] on input "VIC200825HM-2" at bounding box center [206, 82] width 333 height 14
drag, startPoint x: 155, startPoint y: 83, endPoint x: 0, endPoint y: 74, distance: 155.4
click at [0, 74] on html "**********" at bounding box center [533, 274] width 1066 height 548
paste input "SA020825HM-5"
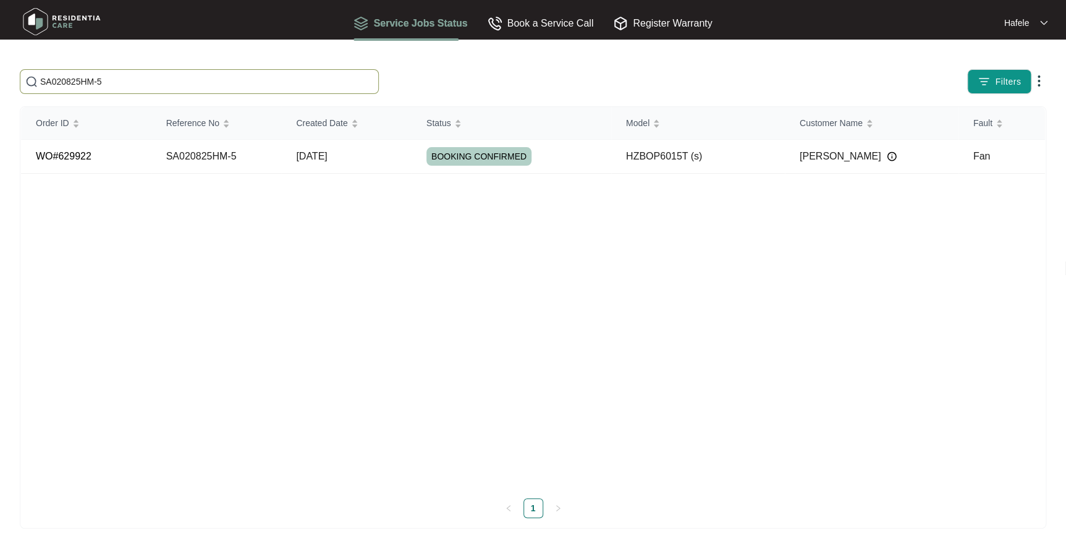
click at [197, 88] on span "SA020825HM-5" at bounding box center [199, 81] width 359 height 25
drag, startPoint x: 202, startPoint y: 86, endPoint x: 0, endPoint y: 81, distance: 202.2
click at [0, 81] on html "**********" at bounding box center [533, 274] width 1066 height 548
paste input "200825LP-4"
type input "SA200825LP-4"
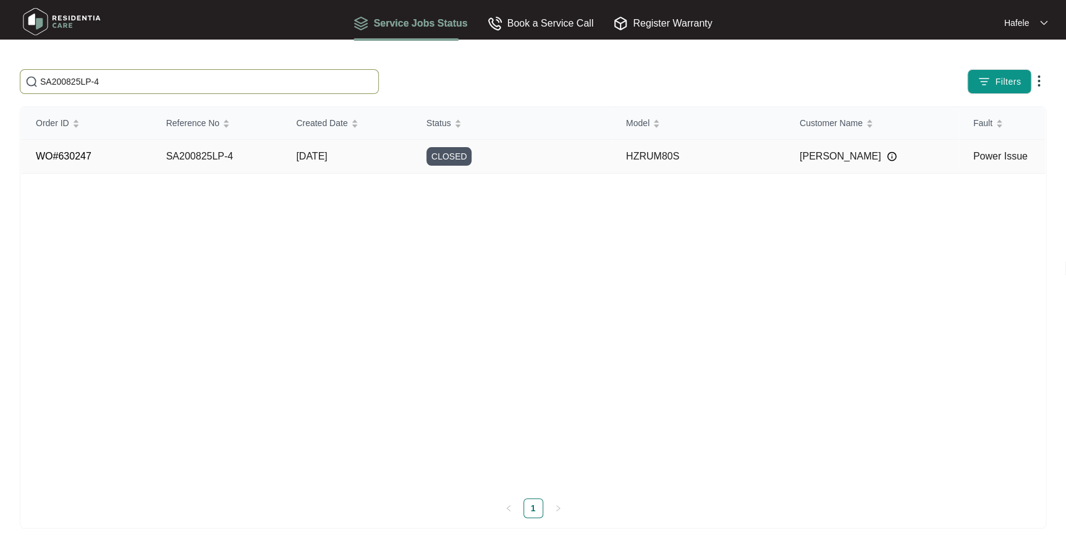
click at [443, 162] on span "CLOSED" at bounding box center [450, 156] width 46 height 19
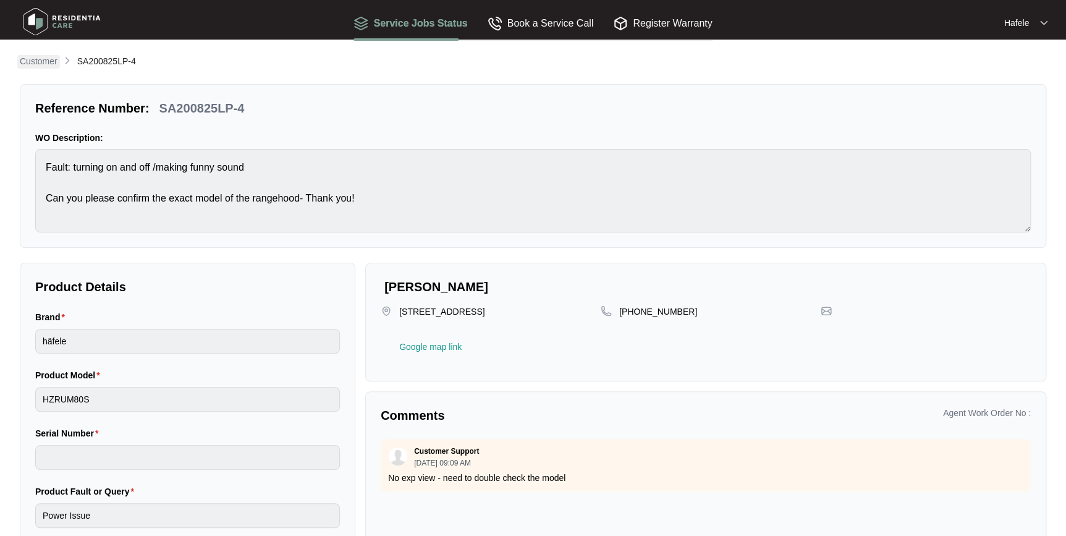
click at [18, 64] on link "Customer" at bounding box center [38, 62] width 43 height 14
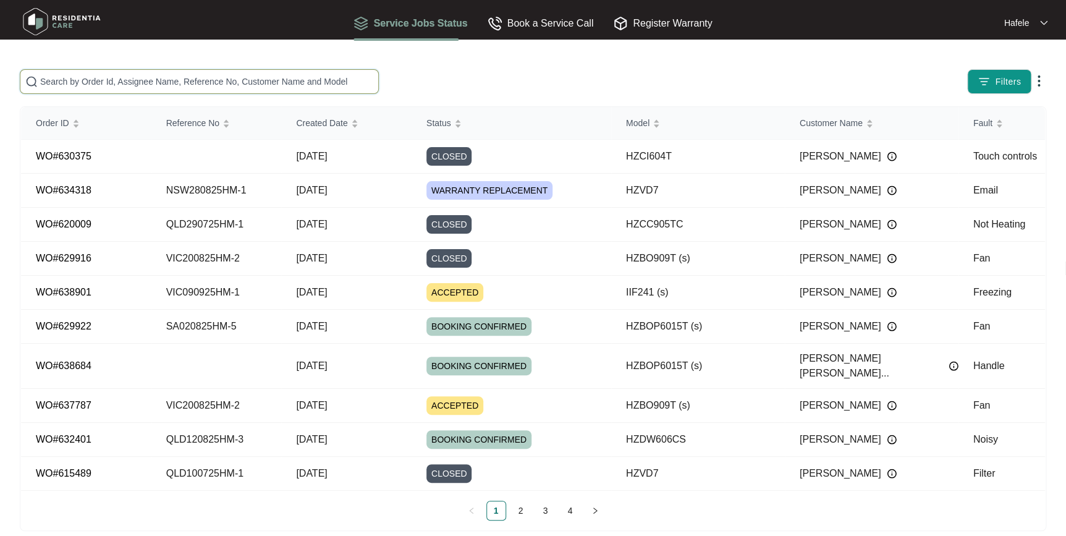
drag, startPoint x: 132, startPoint y: 82, endPoint x: 106, endPoint y: 80, distance: 26.6
click at [124, 81] on input "text" at bounding box center [206, 82] width 333 height 14
paste input "WA250825HM-3"
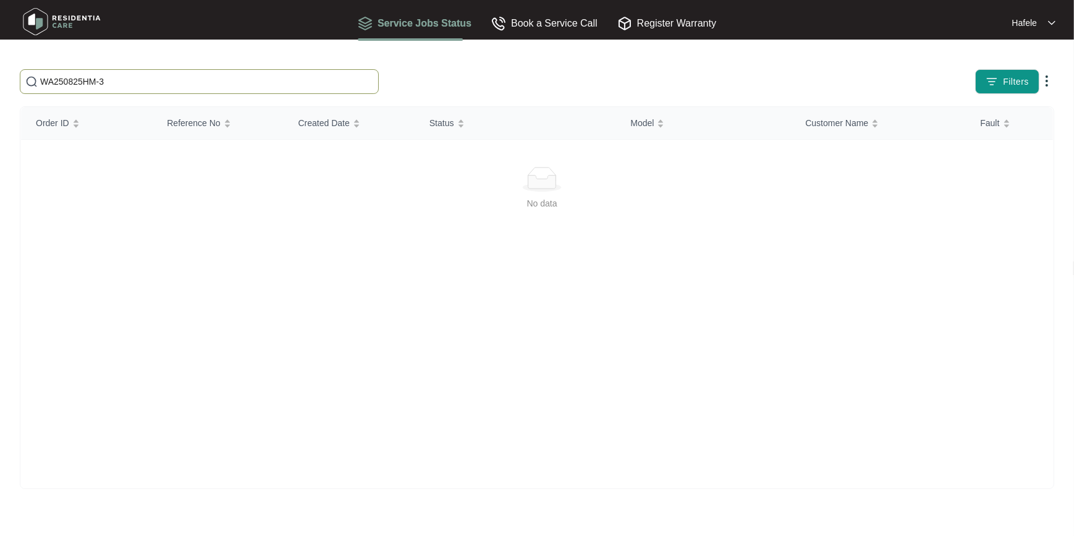
drag, startPoint x: 129, startPoint y: 91, endPoint x: 135, endPoint y: 86, distance: 8.3
click at [129, 91] on span "WA250825HM-3" at bounding box center [199, 81] width 359 height 25
drag, startPoint x: 136, startPoint y: 84, endPoint x: 0, endPoint y: 93, distance: 136.3
click at [0, 93] on html "**********" at bounding box center [537, 268] width 1074 height 536
paste input "[PERSON_NAME]"
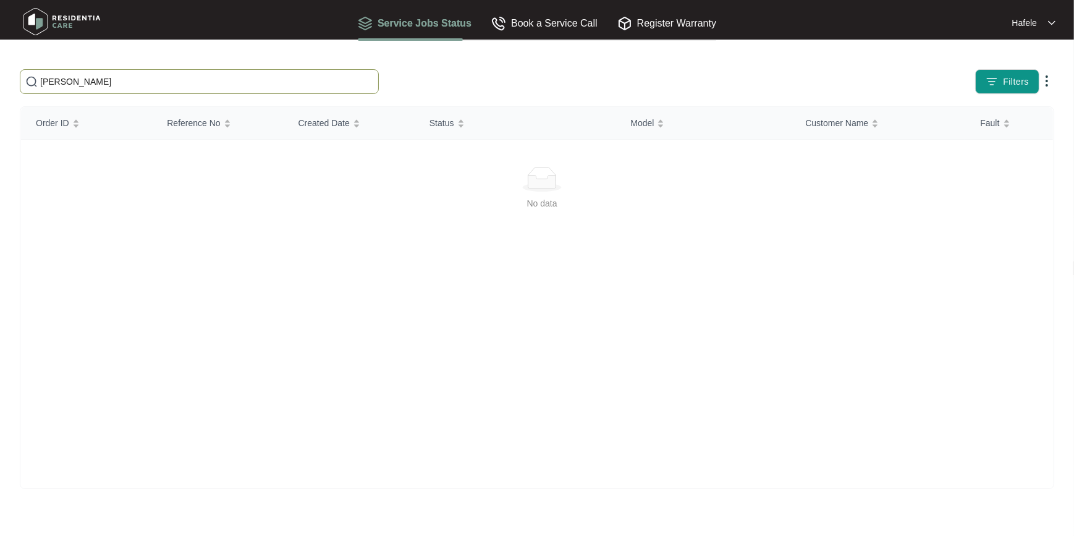
drag, startPoint x: 49, startPoint y: 87, endPoint x: -2, endPoint y: 88, distance: 51.3
click at [0, 88] on html "**********" at bounding box center [537, 268] width 1074 height 536
click at [161, 84] on input "[PERSON_NAME]" at bounding box center [206, 82] width 333 height 14
drag, startPoint x: 164, startPoint y: 83, endPoint x: 0, endPoint y: 82, distance: 164.4
click at [9, 82] on main "[PERSON_NAME] Filters Order ID Reference No Created Date Status Model Customer …" at bounding box center [537, 268] width 1074 height 536
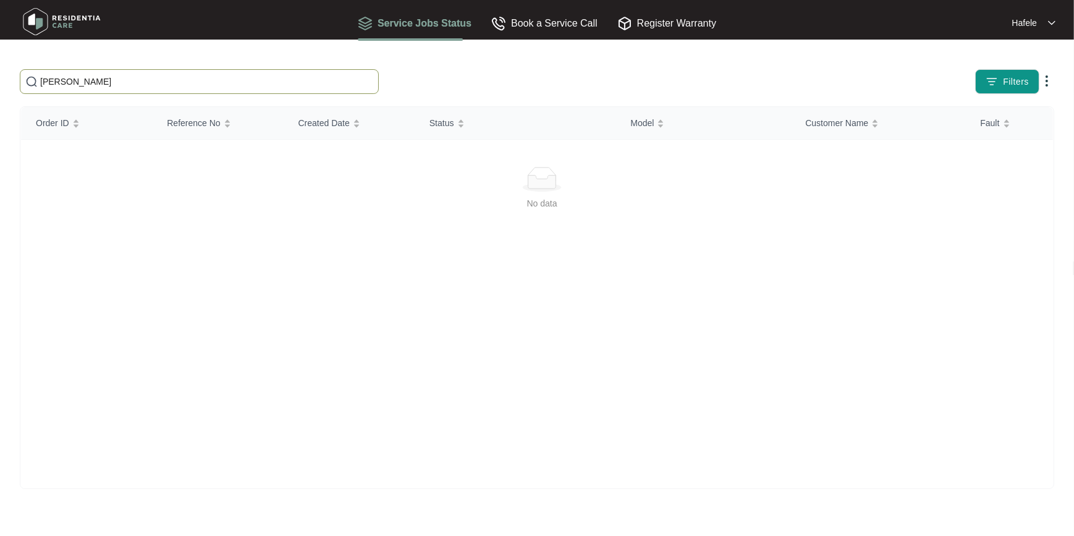
paste input "NSW260825HM-4"
click at [130, 87] on input "NSW260825HM-4" at bounding box center [206, 82] width 333 height 14
drag, startPoint x: 7, startPoint y: 80, endPoint x: -2, endPoint y: 87, distance: 11.1
click at [0, 87] on html "**********" at bounding box center [537, 268] width 1074 height 536
drag, startPoint x: 298, startPoint y: 79, endPoint x: 13, endPoint y: 77, distance: 285.0
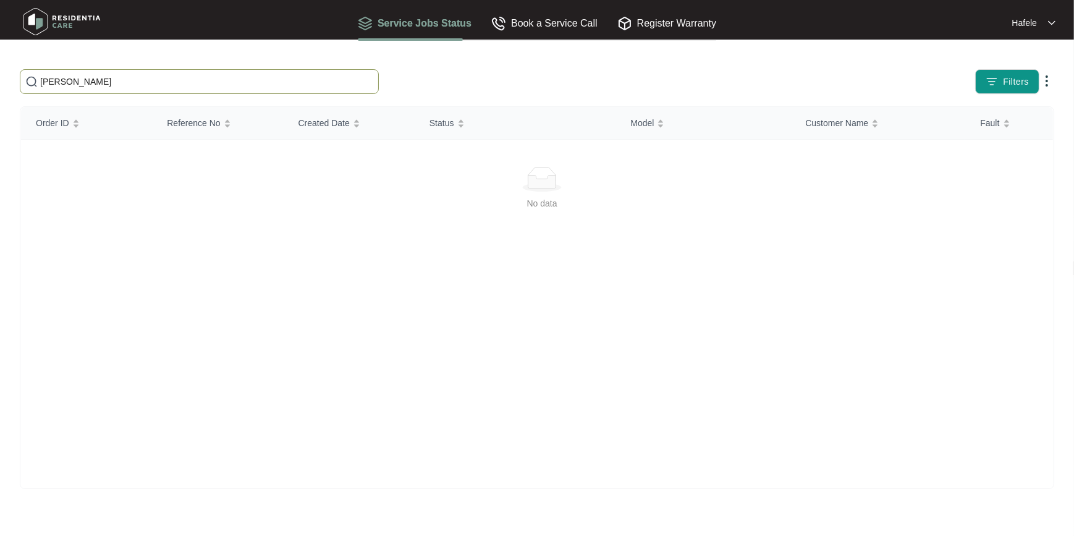
click at [66, 77] on input "[PERSON_NAME]" at bounding box center [206, 82] width 333 height 14
click at [135, 80] on input "[PERSON_NAME]" at bounding box center [206, 82] width 333 height 14
click at [0, 77] on html "**********" at bounding box center [537, 268] width 1074 height 536
paste input "VIC270825HM-1"
drag, startPoint x: 224, startPoint y: 84, endPoint x: 0, endPoint y: 84, distance: 224.4
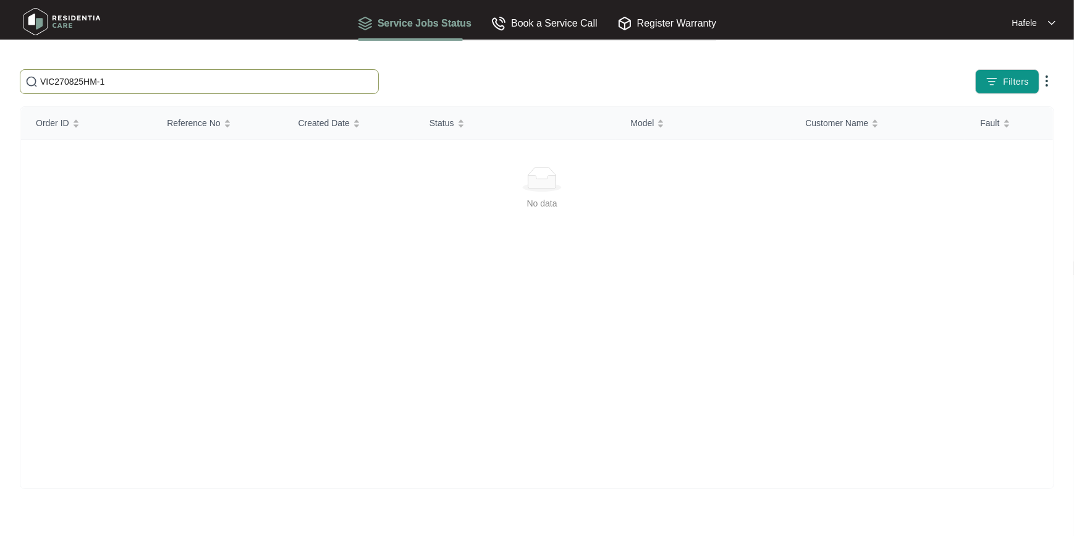
click at [0, 82] on html "**********" at bounding box center [537, 268] width 1074 height 536
paste input "QLD270825HM-3"
drag, startPoint x: 223, startPoint y: 76, endPoint x: 0, endPoint y: 77, distance: 223.2
click at [0, 77] on html "**********" at bounding box center [537, 268] width 1074 height 536
paste input "030925HM-1"
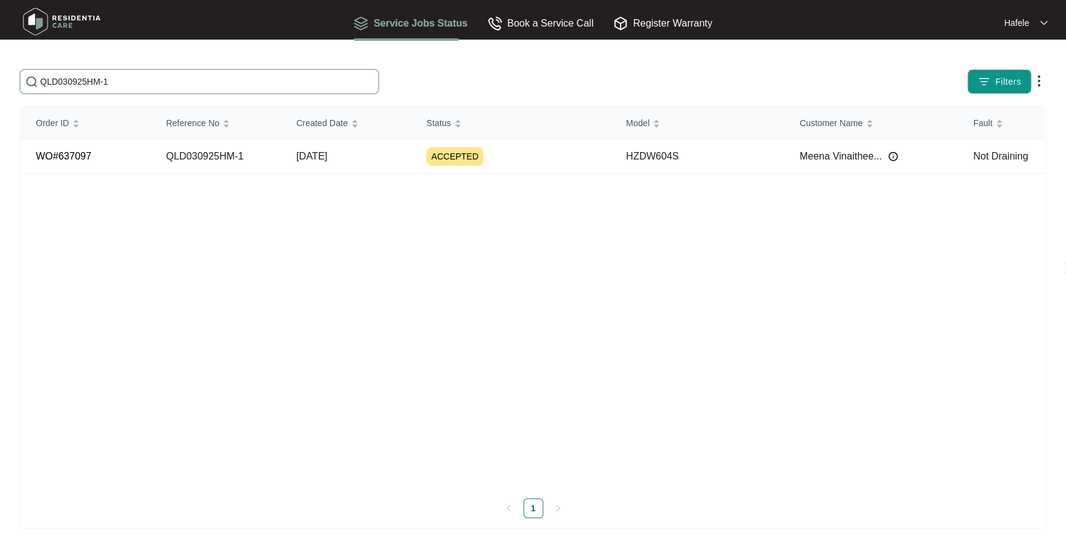
click at [130, 77] on input "QLD030925HM-1" at bounding box center [206, 82] width 333 height 14
drag, startPoint x: 151, startPoint y: 82, endPoint x: 0, endPoint y: 80, distance: 151.5
click at [0, 80] on html "**********" at bounding box center [533, 274] width 1066 height 548
paste input "VIC09"
click at [208, 83] on input "VIC090925HM-1" at bounding box center [206, 82] width 333 height 14
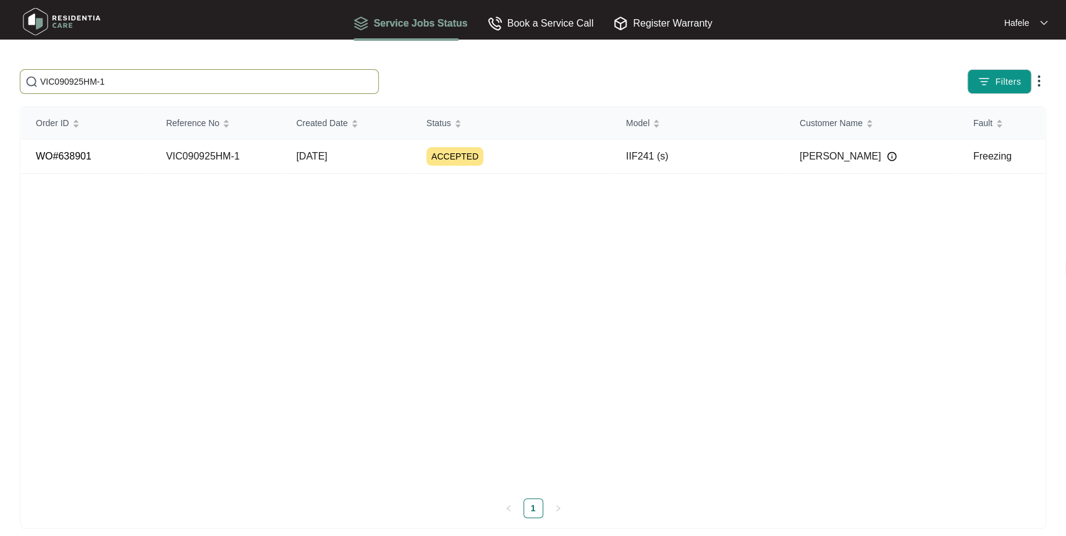
drag, startPoint x: 137, startPoint y: 82, endPoint x: 0, endPoint y: 80, distance: 136.6
click at [0, 80] on html "**********" at bounding box center [533, 274] width 1066 height 548
paste input "110920"
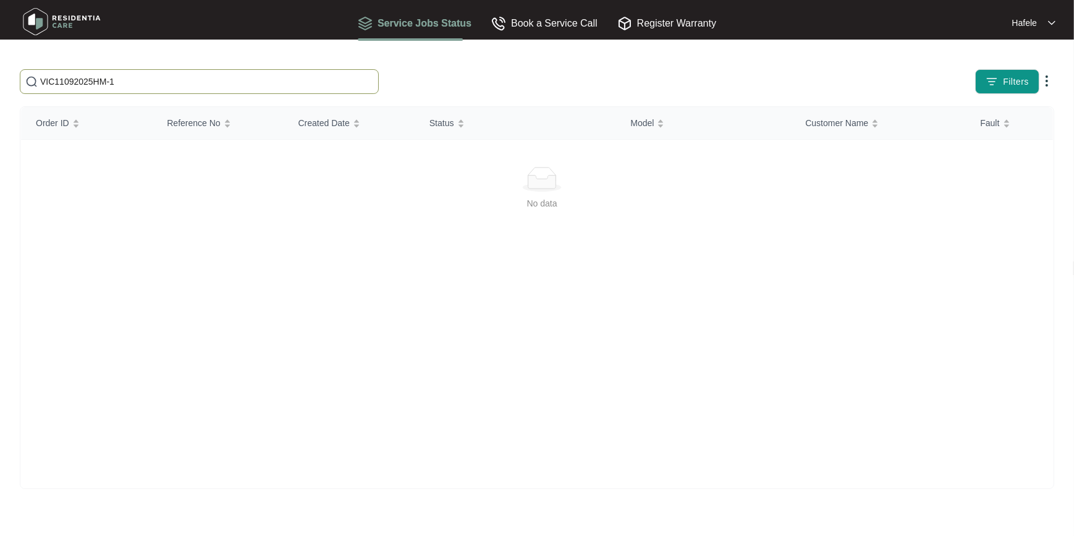
drag, startPoint x: 184, startPoint y: 80, endPoint x: -2, endPoint y: 80, distance: 186.1
click at [0, 80] on html "**********" at bounding box center [537, 268] width 1074 height 536
paste input "[PERSON_NAME]"
type input "[PERSON_NAME]"
